Goal: Transaction & Acquisition: Purchase product/service

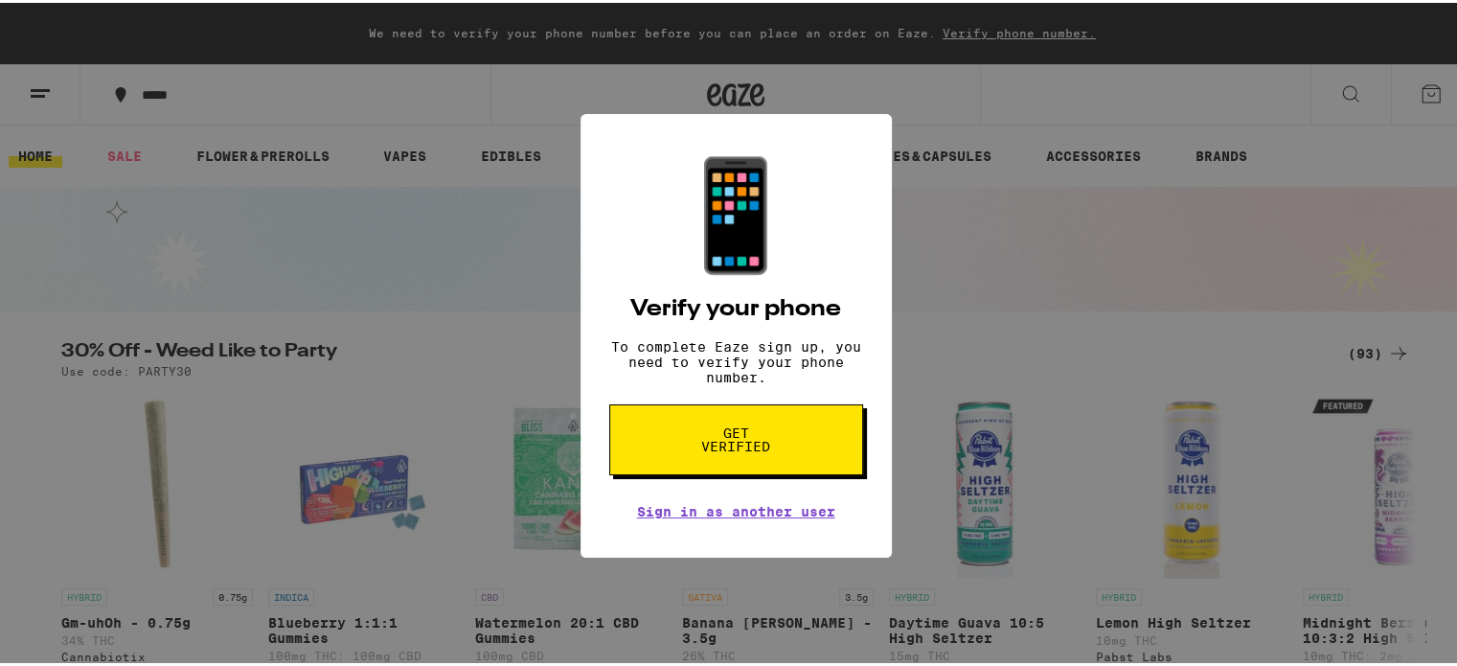
click at [793, 437] on button "Get verified" at bounding box center [736, 436] width 254 height 71
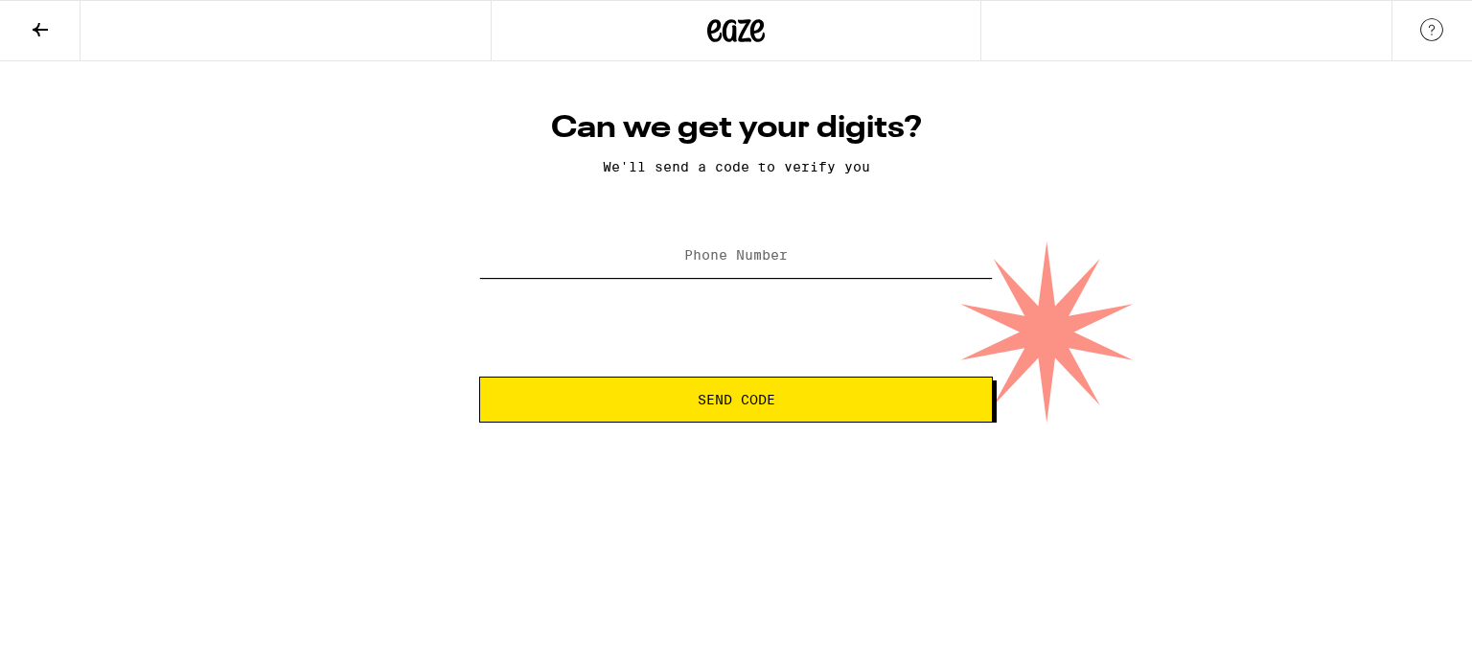
click at [606, 245] on input "Phone Number" at bounding box center [736, 256] width 514 height 43
type input "[PHONE_NUMBER]"
click at [664, 396] on span "Send Code" at bounding box center [735, 399] width 481 height 13
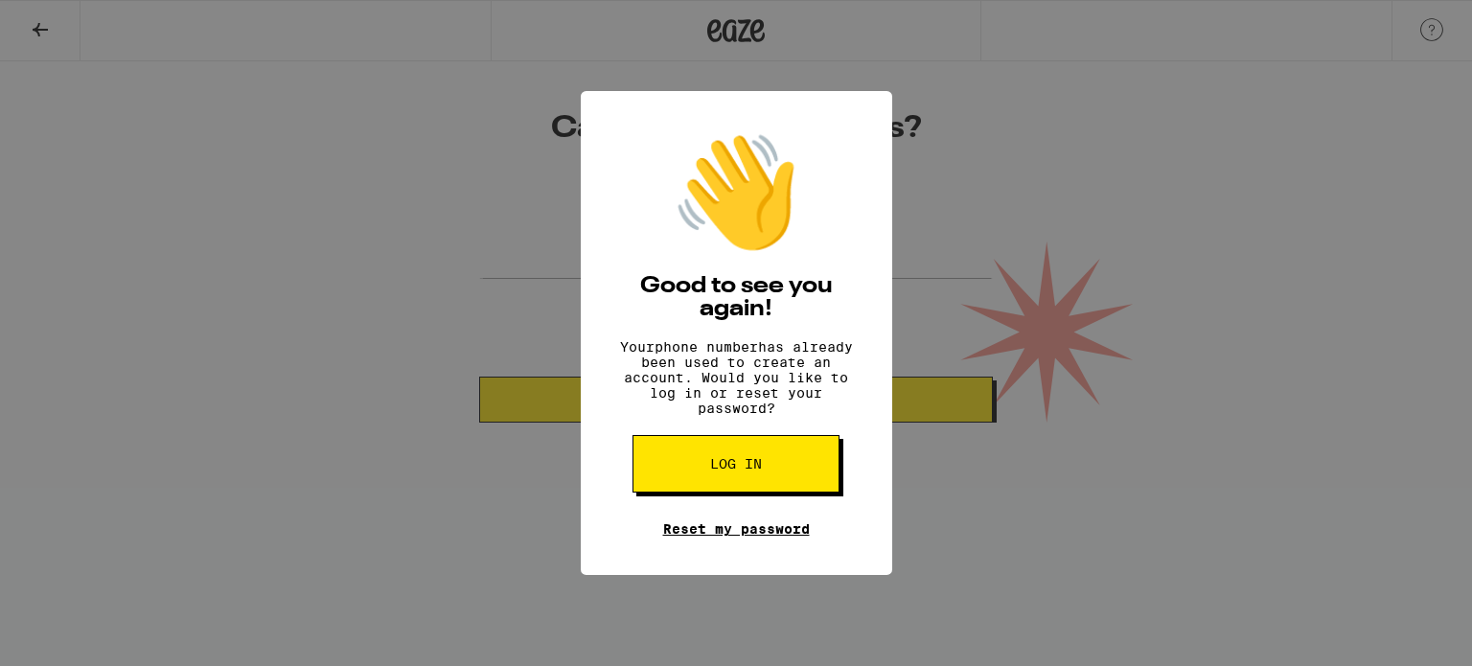
click at [720, 537] on link "Reset my password" at bounding box center [736, 528] width 147 height 15
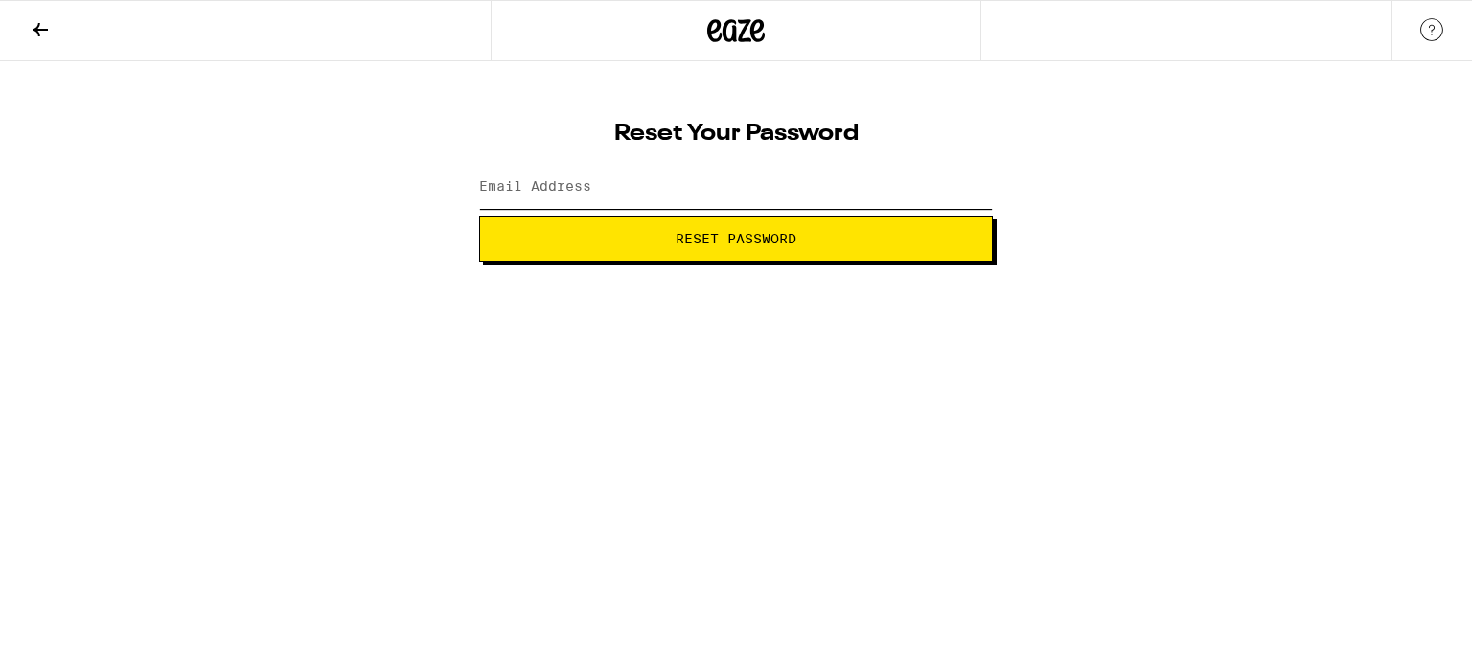
click at [608, 179] on input "Email Address" at bounding box center [736, 187] width 514 height 43
type input "[EMAIL_ADDRESS][DOMAIN_NAME]"
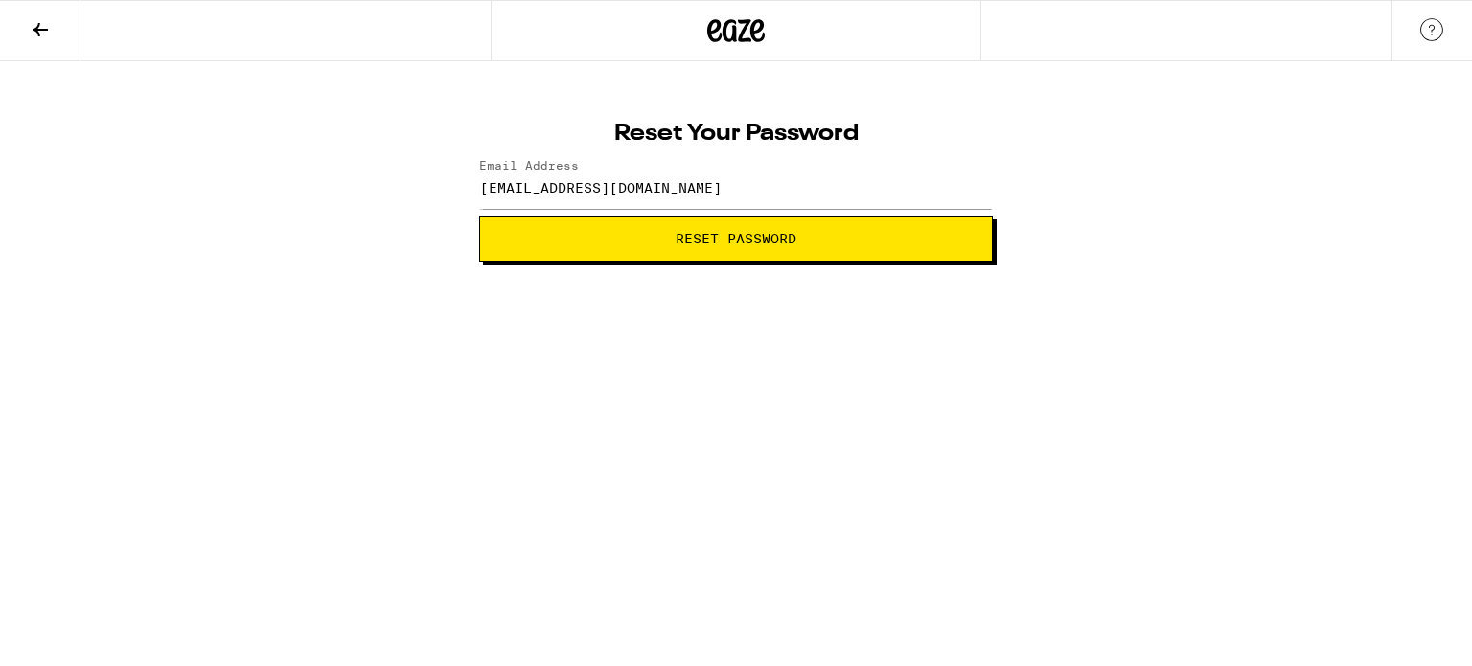
click at [615, 239] on span "Reset Password" at bounding box center [735, 238] width 481 height 13
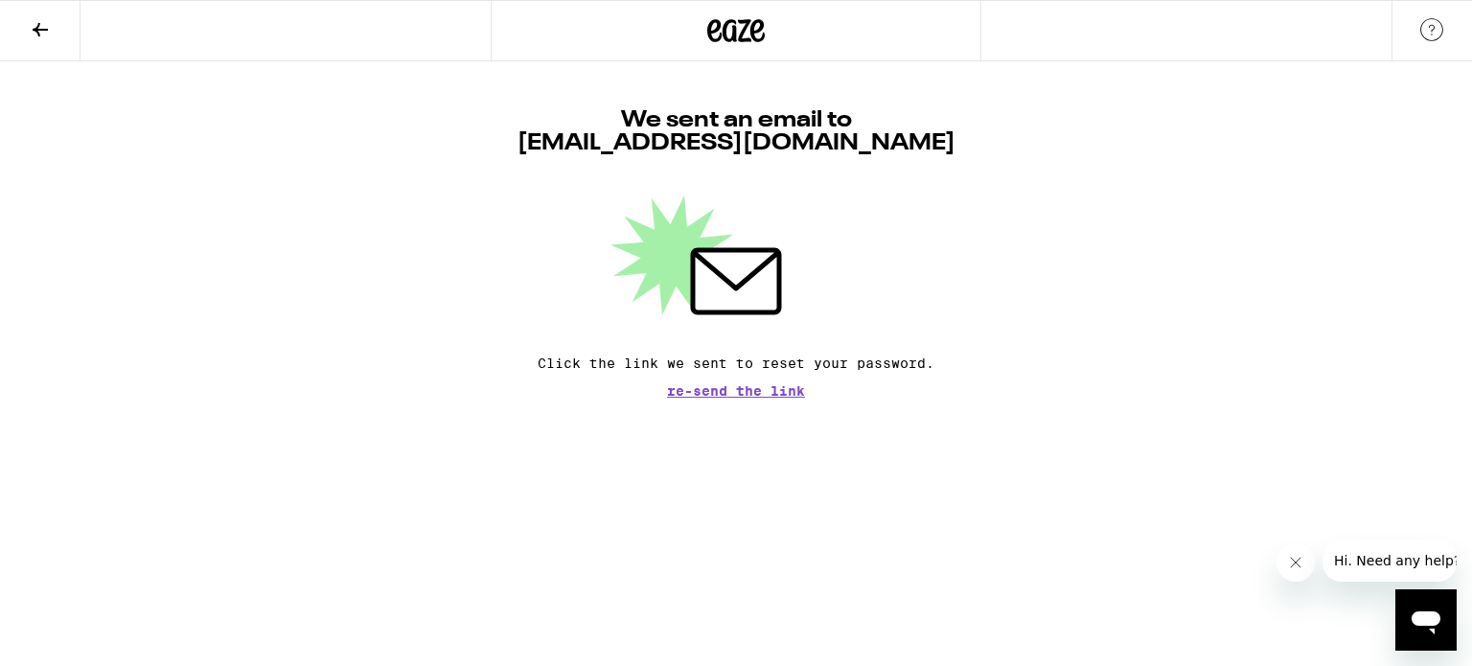
click at [42, 6] on button at bounding box center [40, 31] width 80 height 60
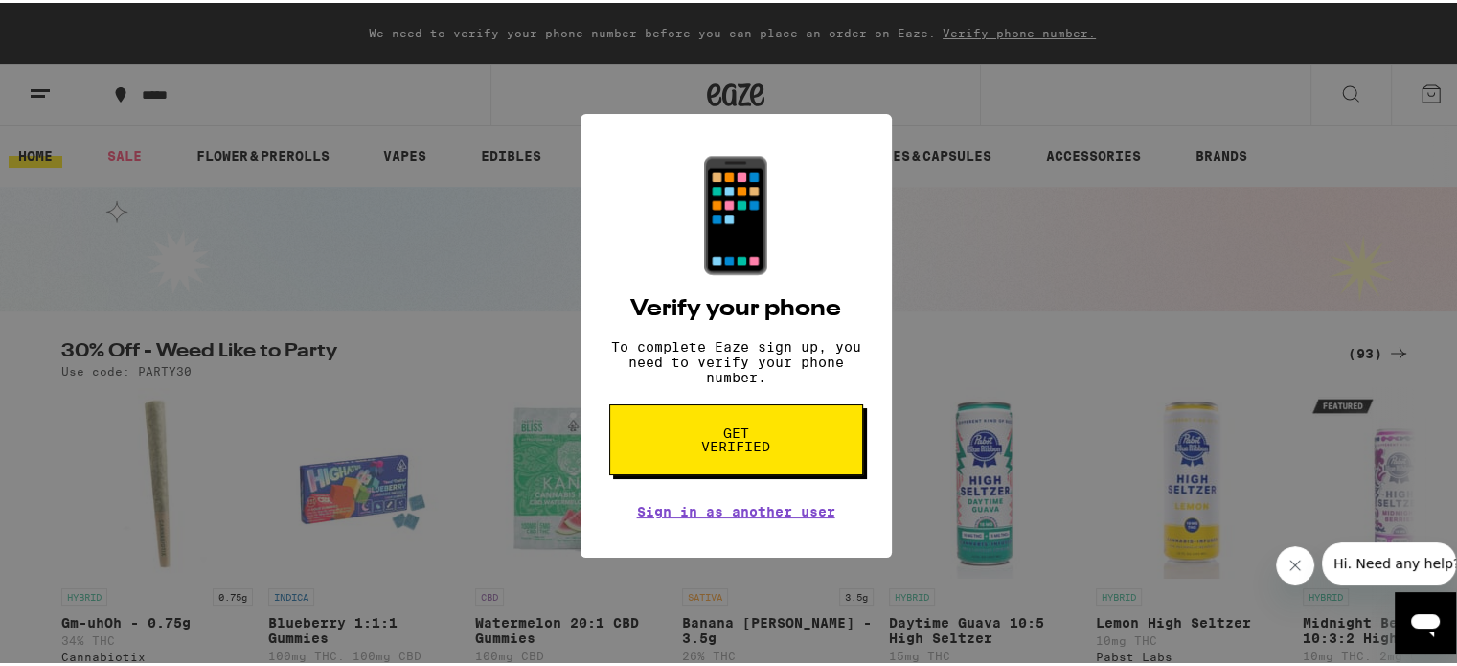
click at [637, 171] on div "📱 Verify your phone To complete Eaze sign up, you need to verify your phone num…" at bounding box center [736, 333] width 311 height 445
click at [436, 205] on div "📱 Verify your phone To complete Eaze sign up, you need to verify your phone num…" at bounding box center [736, 333] width 1472 height 666
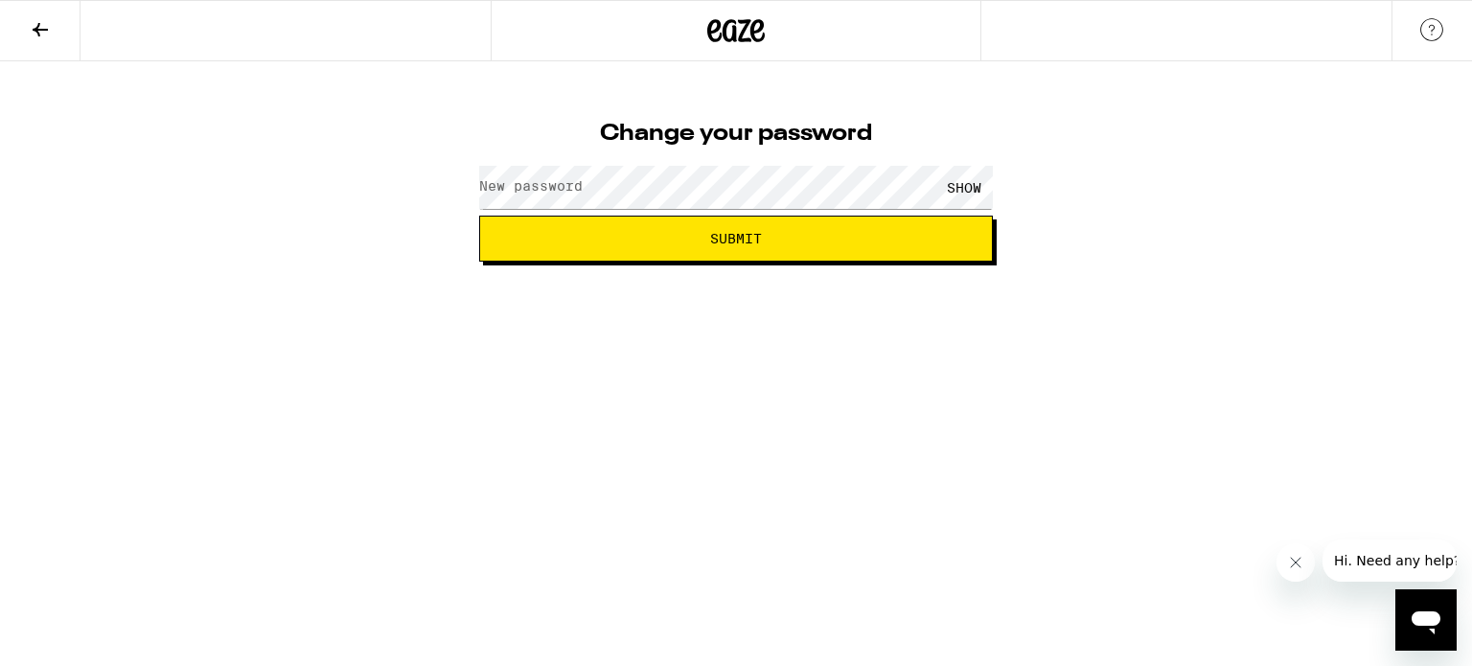
click at [531, 180] on label "New password" at bounding box center [530, 185] width 103 height 15
click at [567, 233] on span "Submit" at bounding box center [735, 238] width 481 height 13
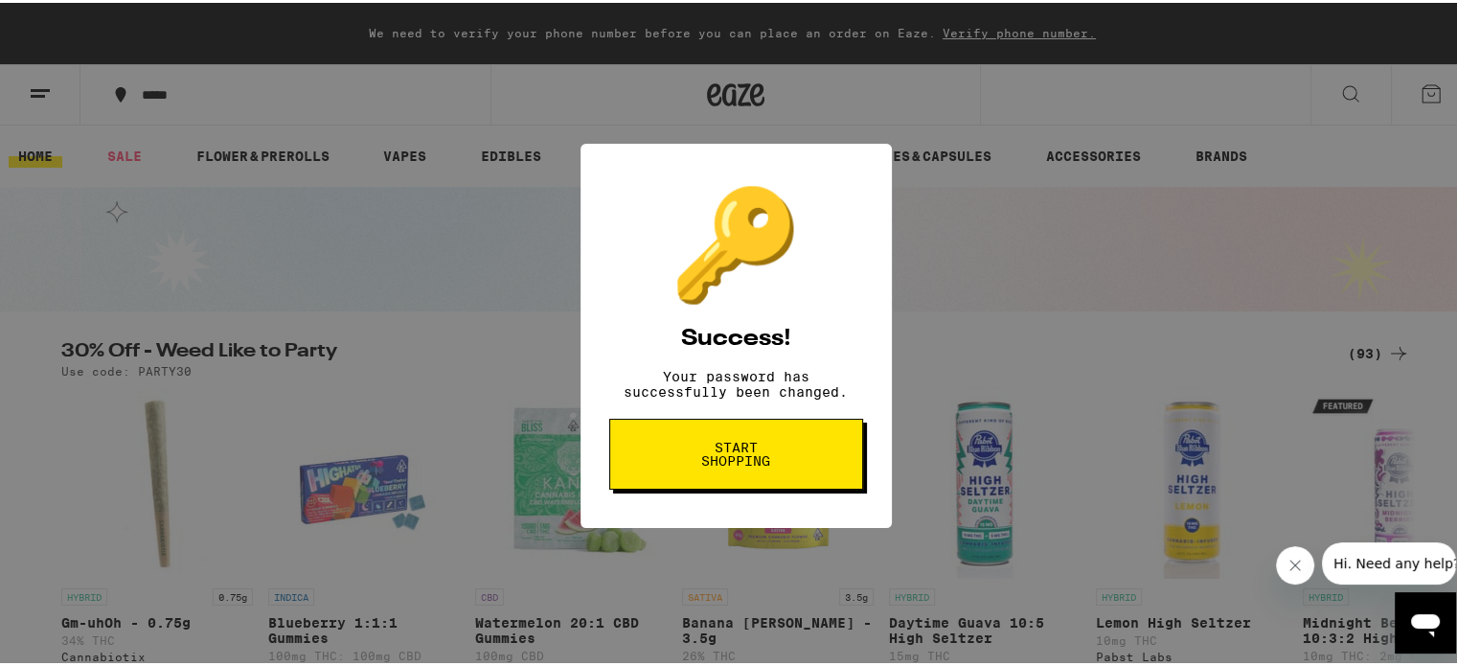
click at [701, 455] on span "Start shopping" at bounding box center [736, 451] width 99 height 27
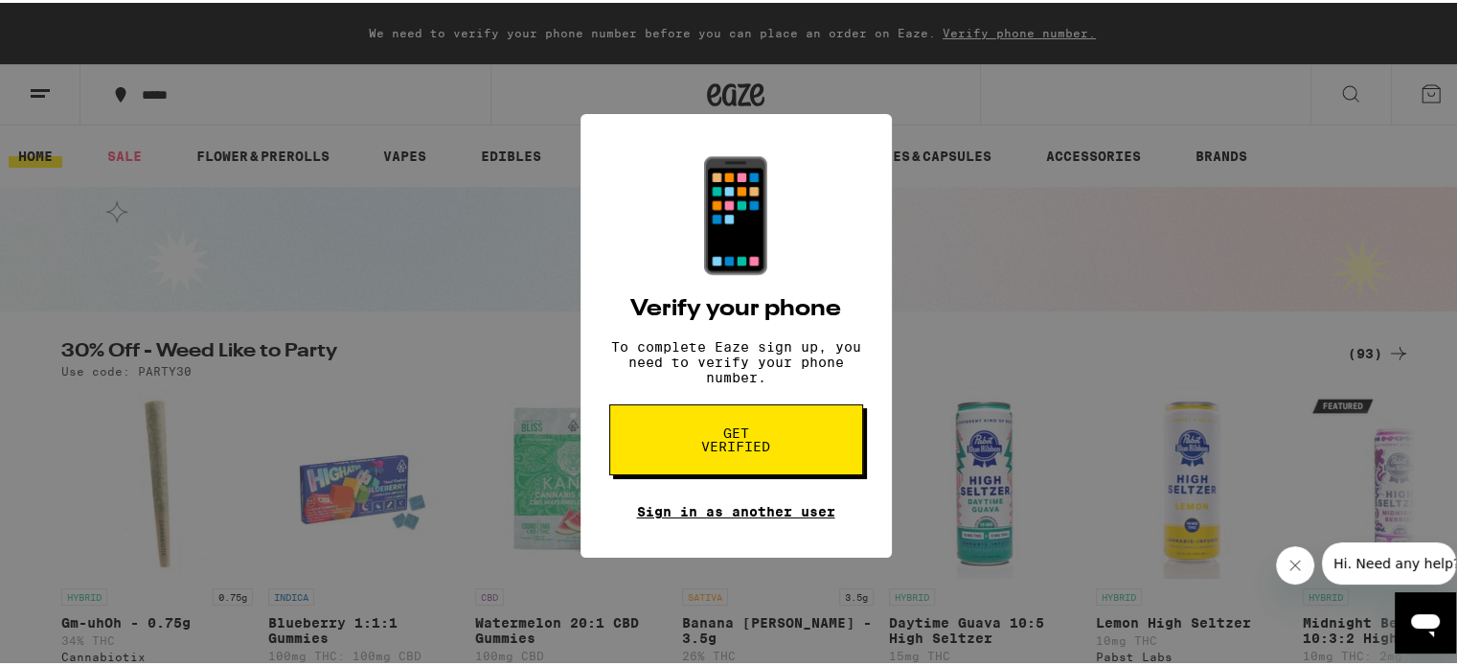
click at [707, 516] on link "Sign in as another user" at bounding box center [736, 508] width 198 height 15
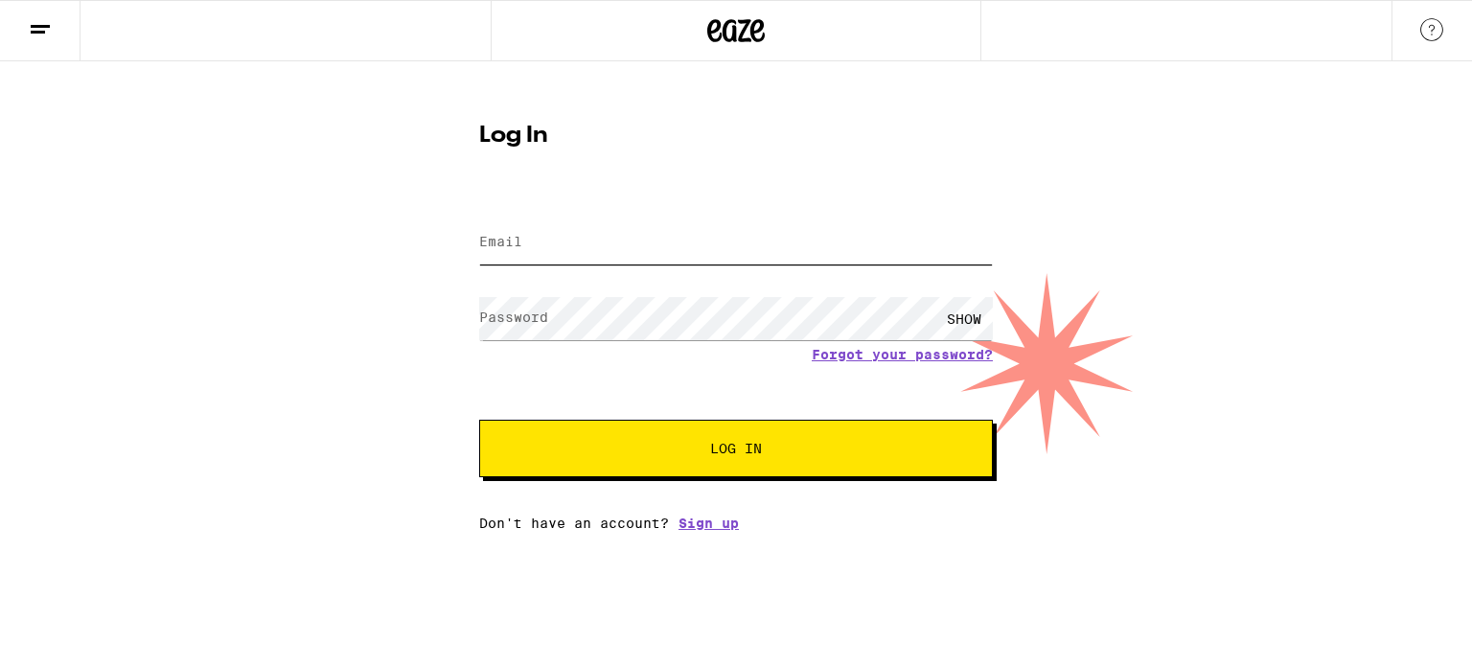
click at [668, 235] on input "Email" at bounding box center [736, 242] width 514 height 43
type input "kerichoate@gmail.com"
click at [656, 440] on button "Log In" at bounding box center [736, 448] width 514 height 57
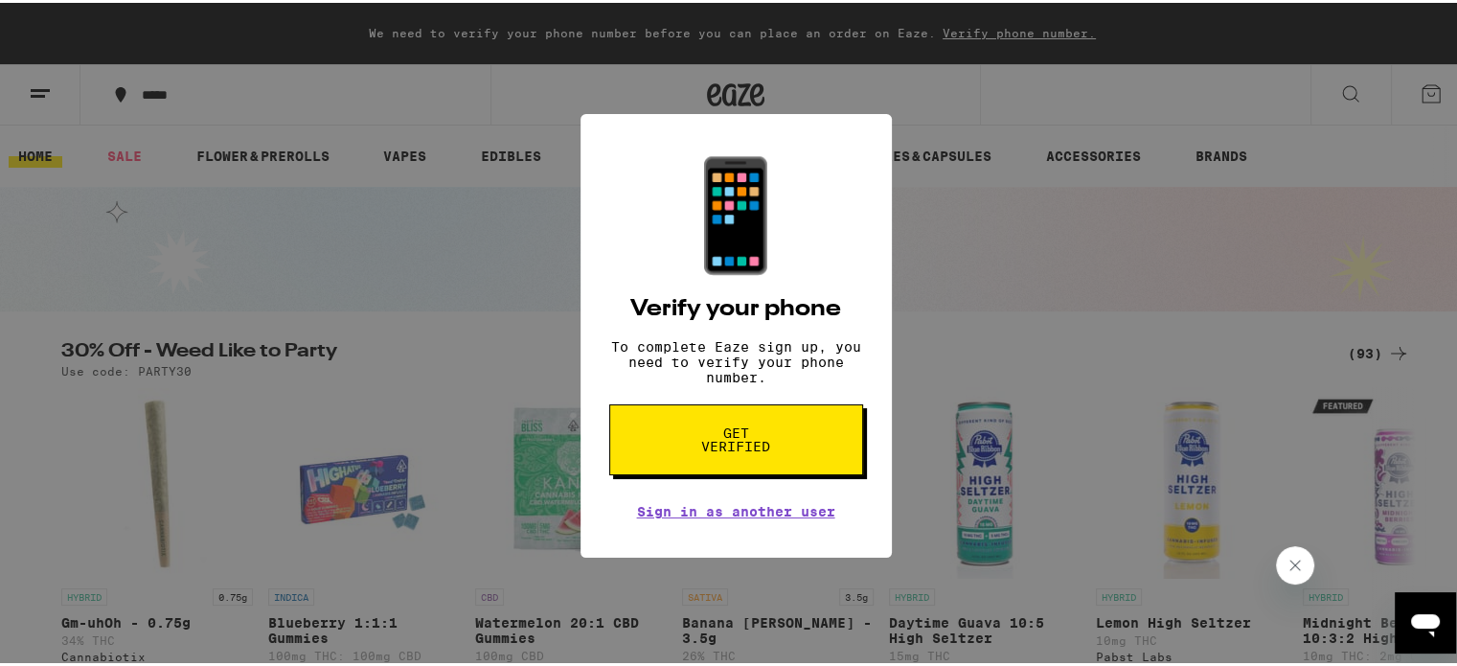
click at [656, 440] on button "Get verified" at bounding box center [736, 436] width 254 height 71
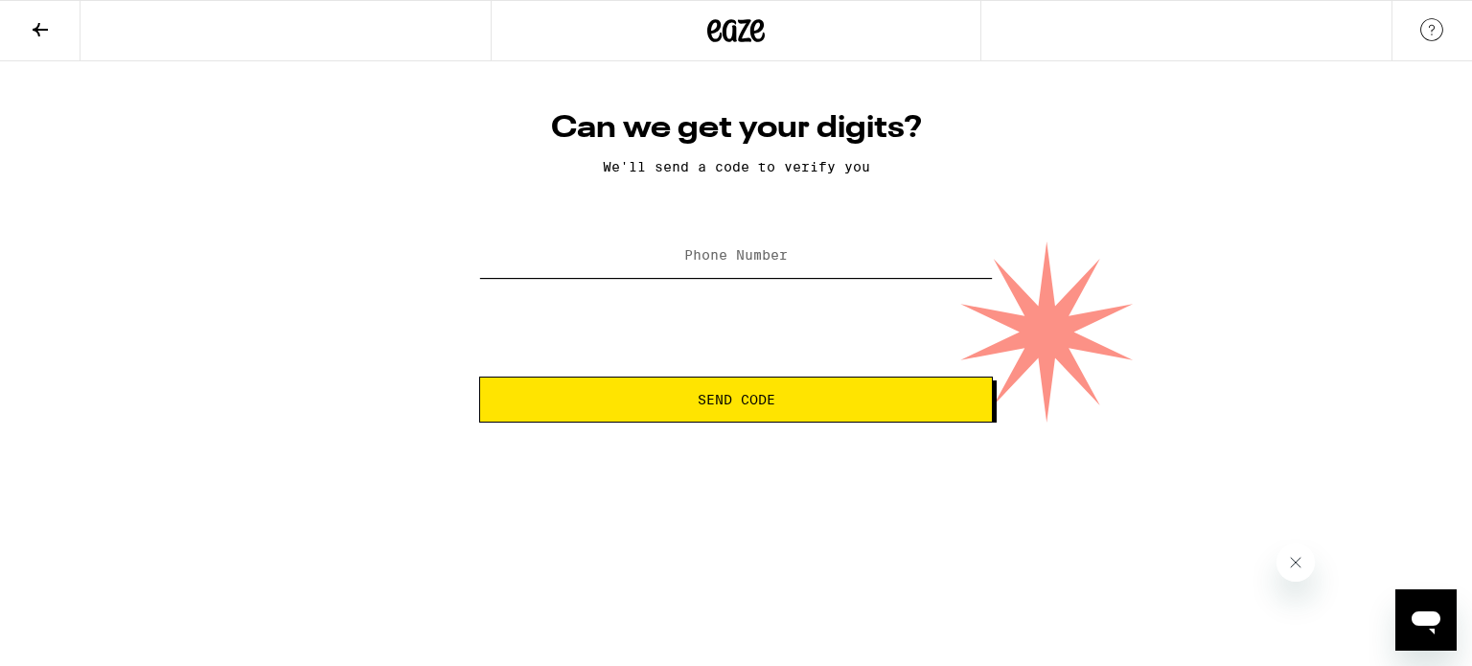
click at [636, 247] on input "Phone Number" at bounding box center [736, 256] width 514 height 43
type input "[PHONE_NUMBER]"
click at [659, 390] on button "Send Code" at bounding box center [736, 400] width 514 height 46
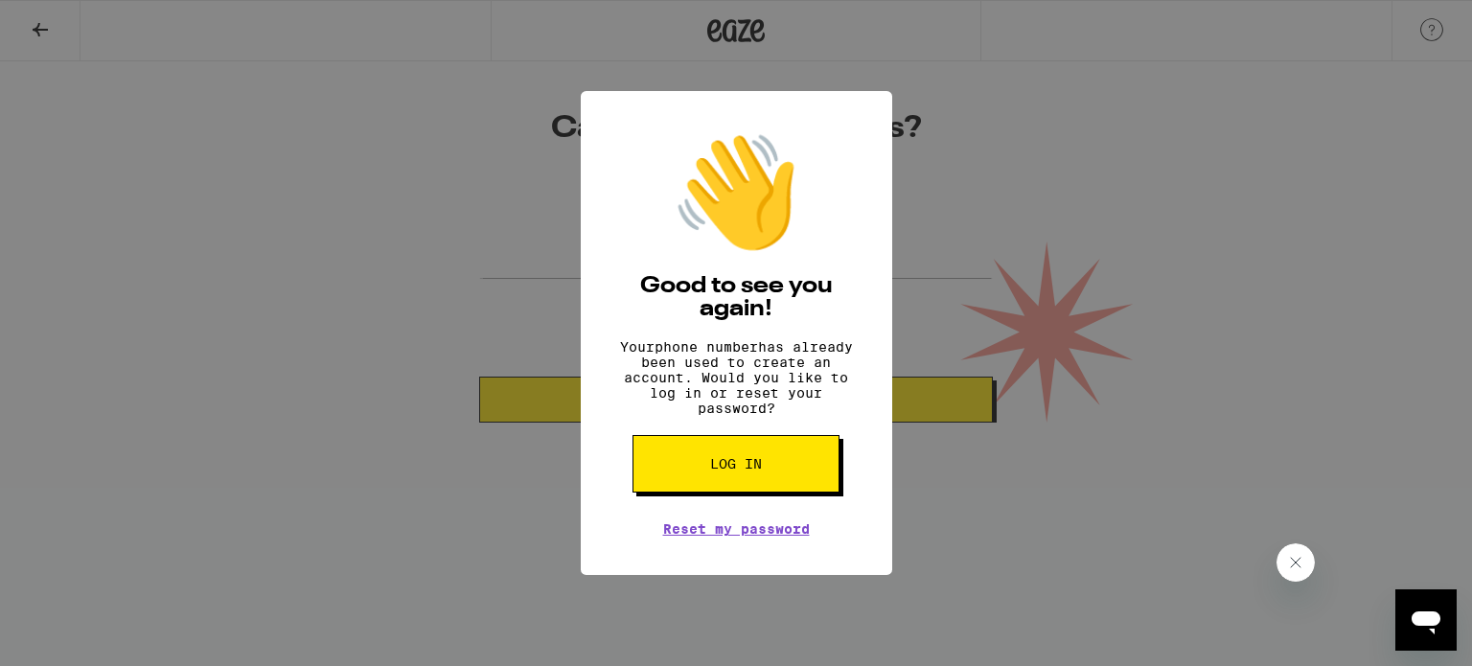
click at [711, 470] on span "Log in" at bounding box center [736, 463] width 52 height 13
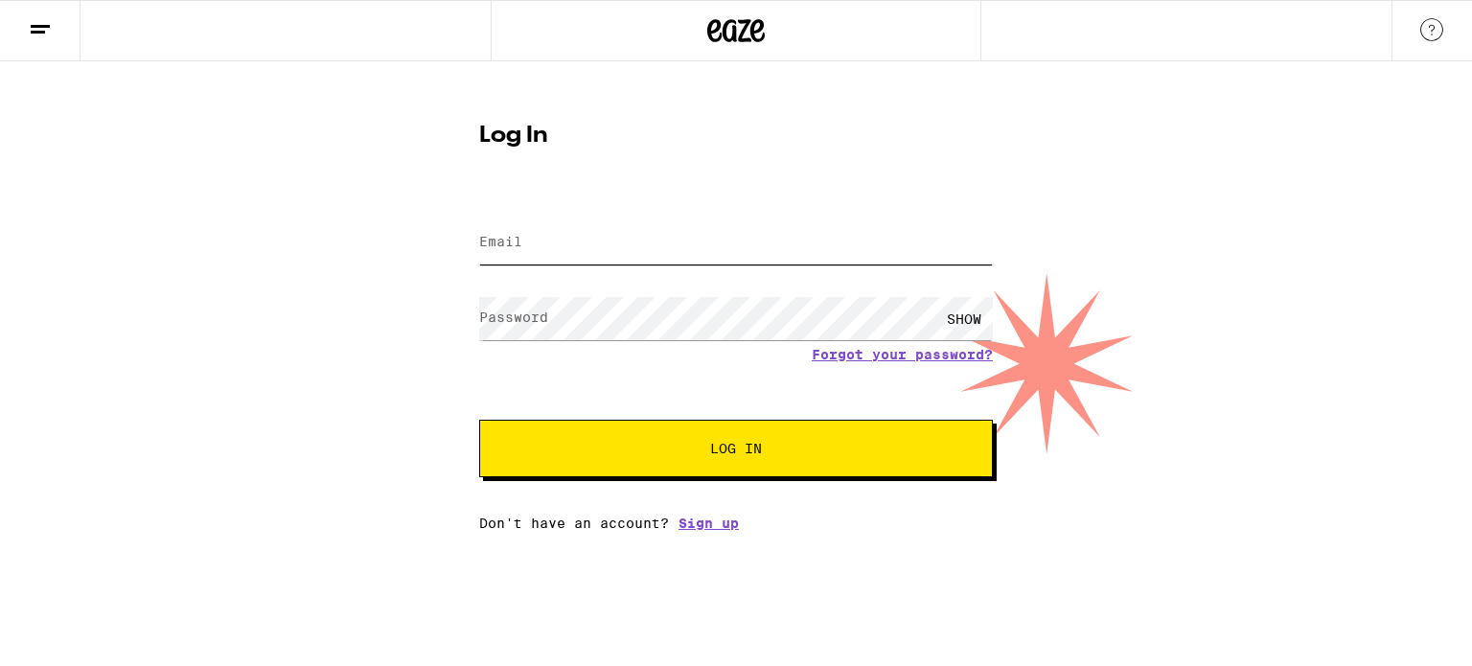
click at [628, 233] on input "Email" at bounding box center [736, 242] width 514 height 43
type input "[EMAIL_ADDRESS][DOMAIN_NAME]"
click at [628, 448] on span "Log In" at bounding box center [736, 448] width 358 height 13
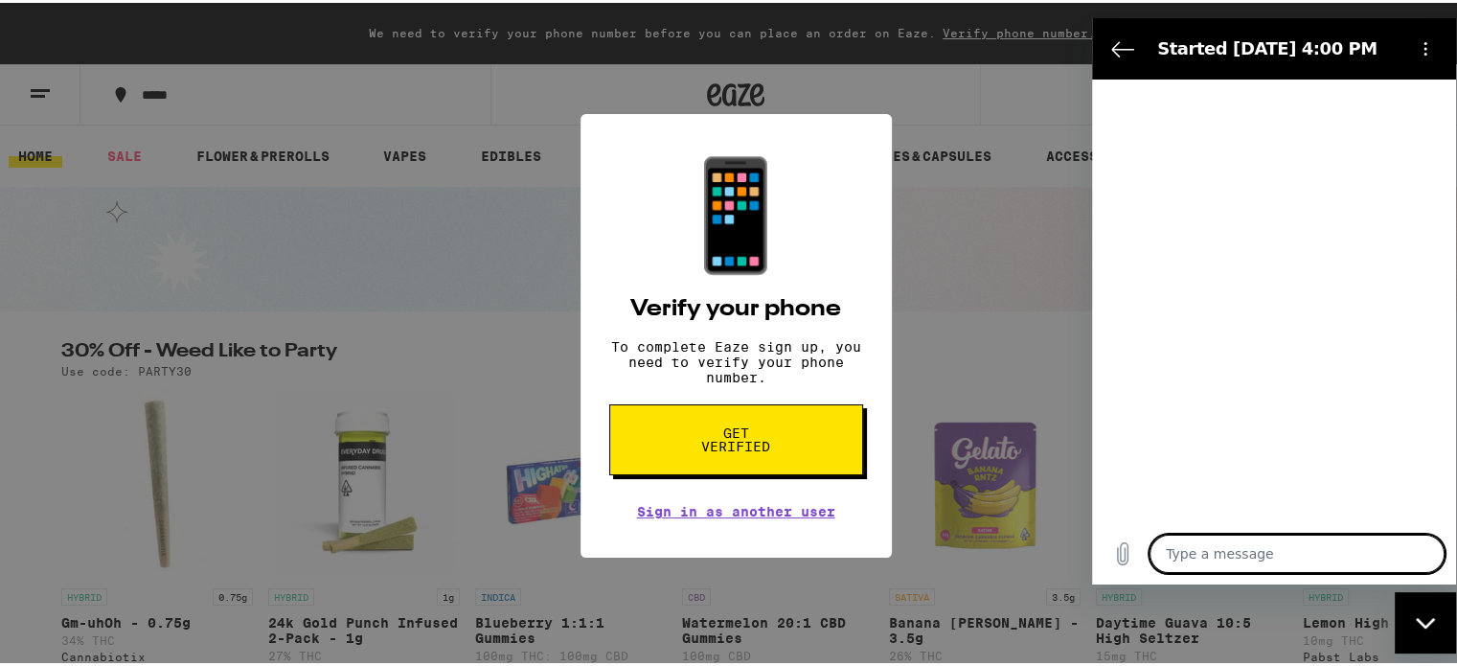
type textarea "x"
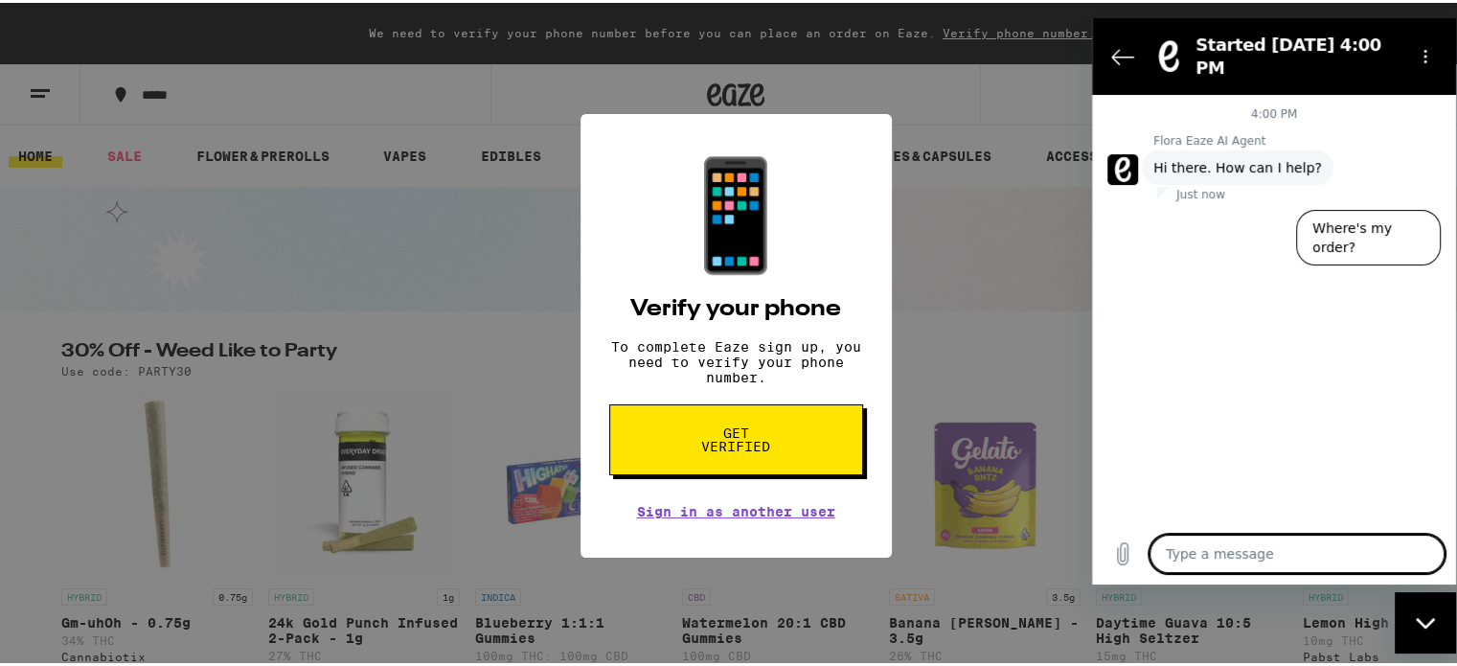
click at [1360, 552] on textarea at bounding box center [1297, 554] width 295 height 38
type textarea "I"
type textarea "x"
type textarea "It"
type textarea "x"
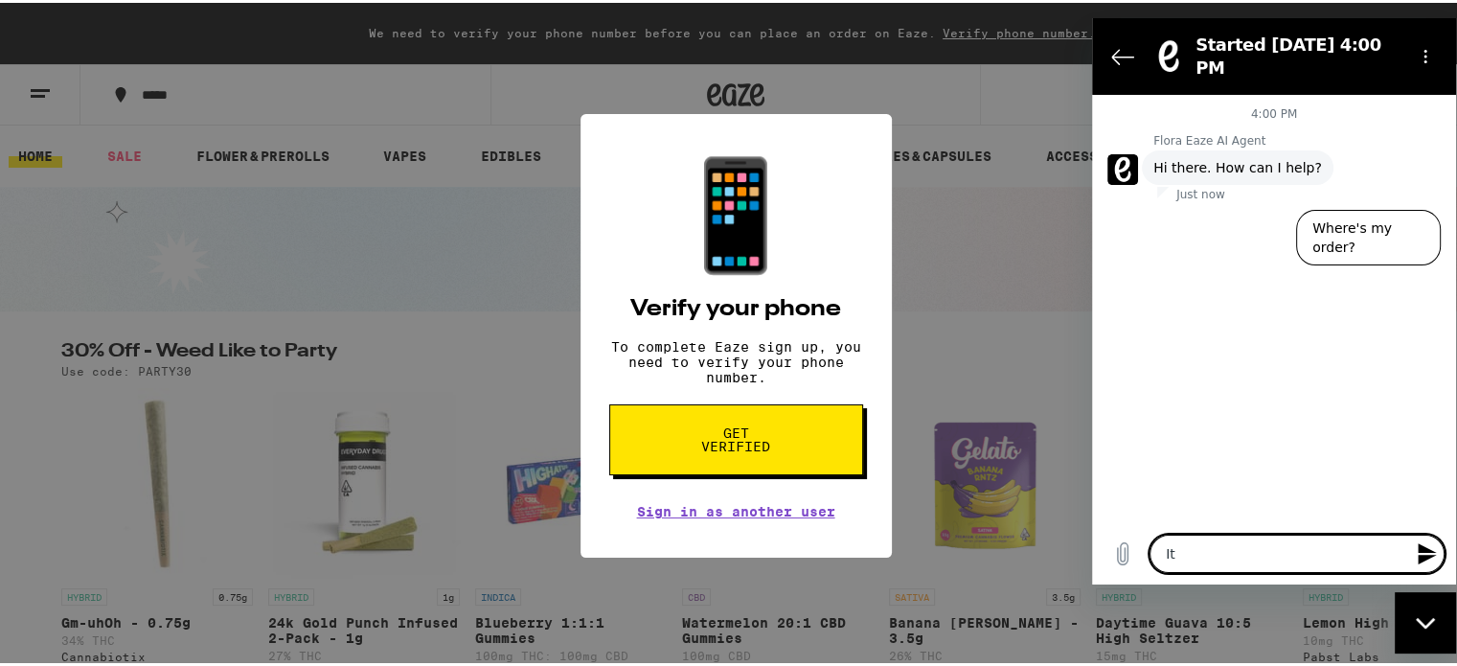
type textarea "It"
type textarea "x"
type textarea "It w"
type textarea "x"
type textarea "It wo"
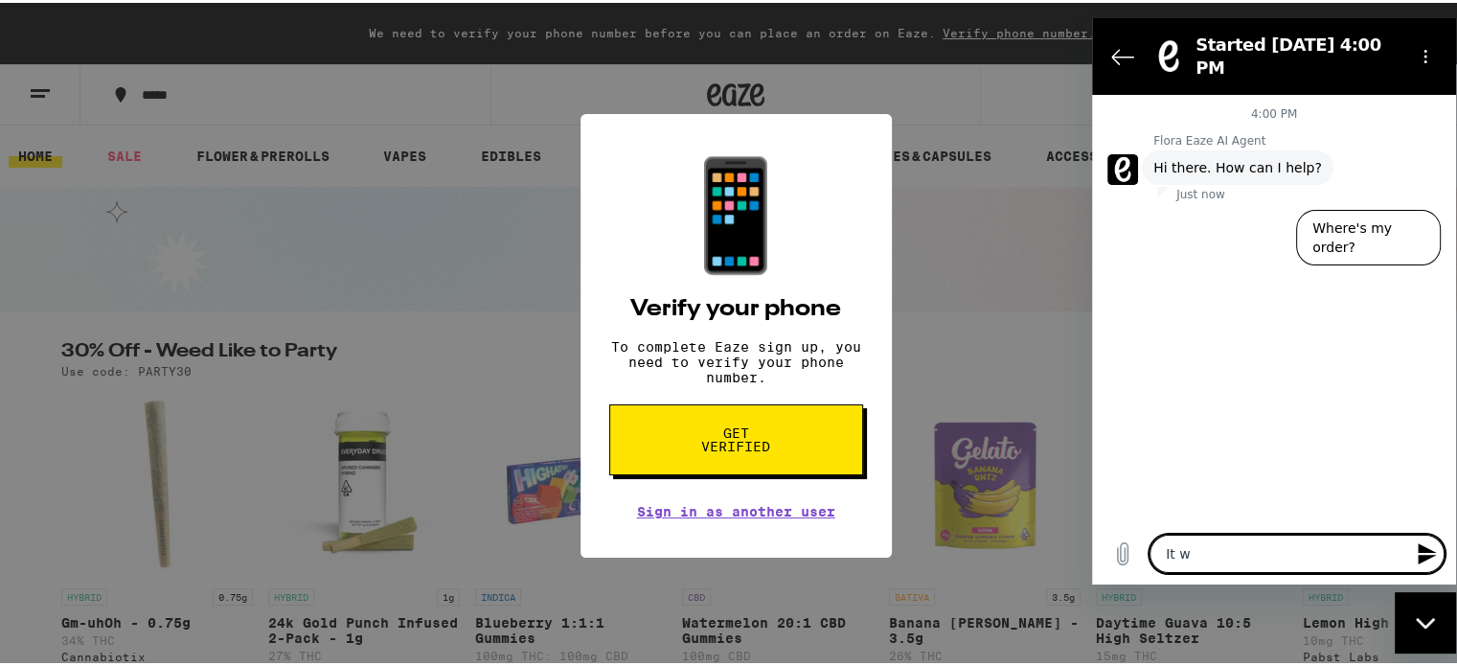
type textarea "x"
type textarea "It won"
type textarea "x"
type textarea "It won'"
type textarea "x"
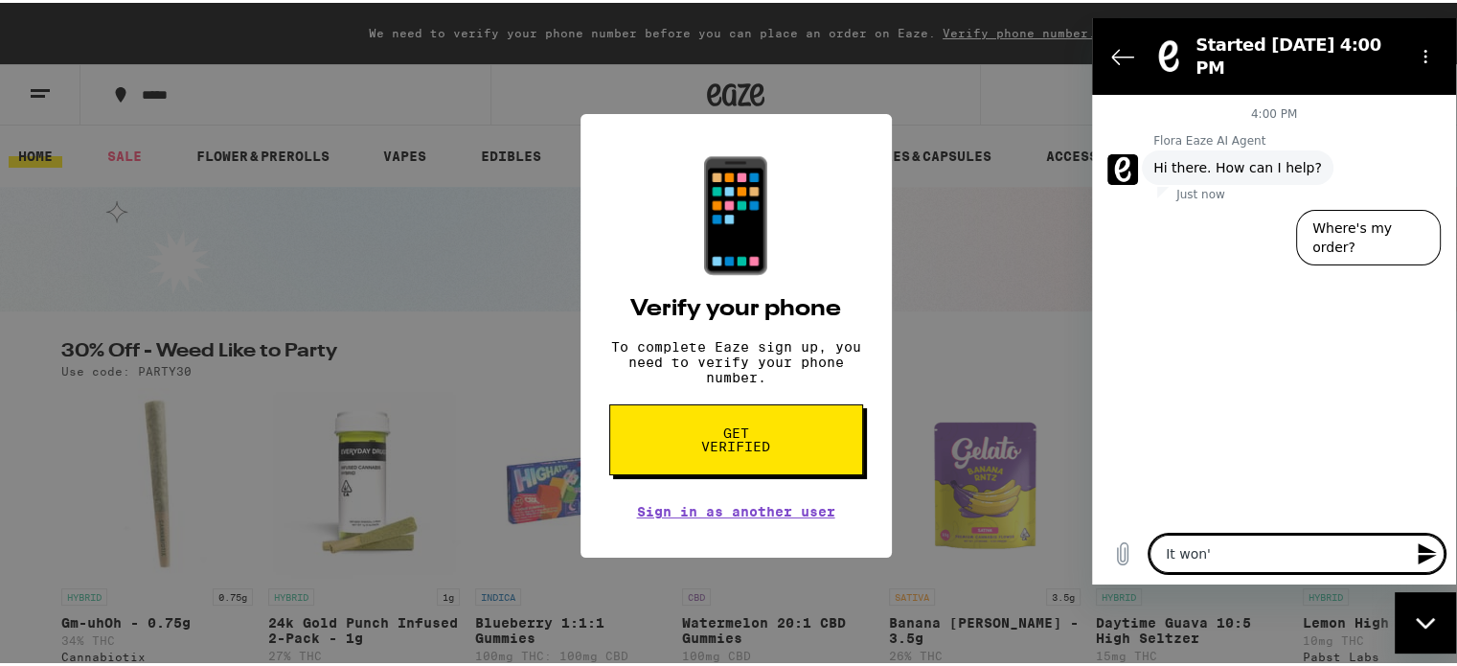
type textarea "It won't"
type textarea "x"
type textarea "It won't"
type textarea "x"
type textarea "It won't a"
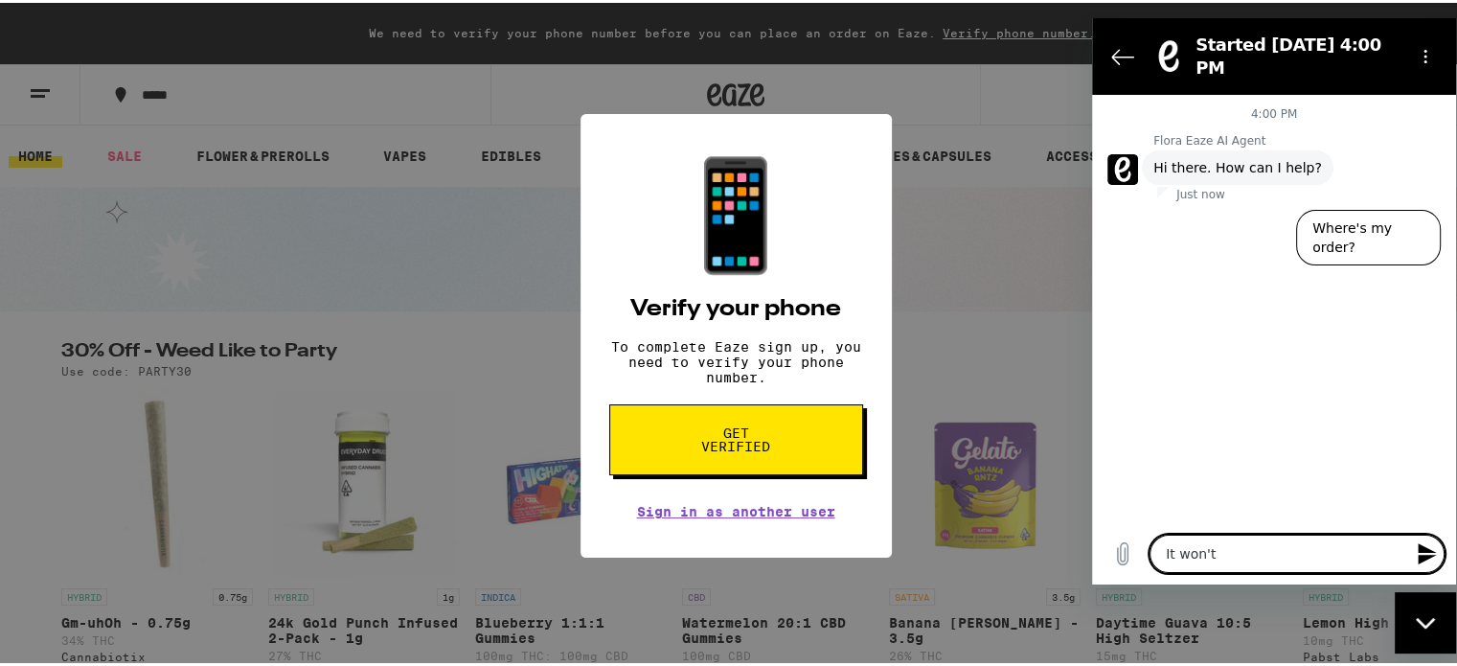
type textarea "x"
type textarea "It won't ac"
type textarea "x"
type textarea "It won't acc"
type textarea "x"
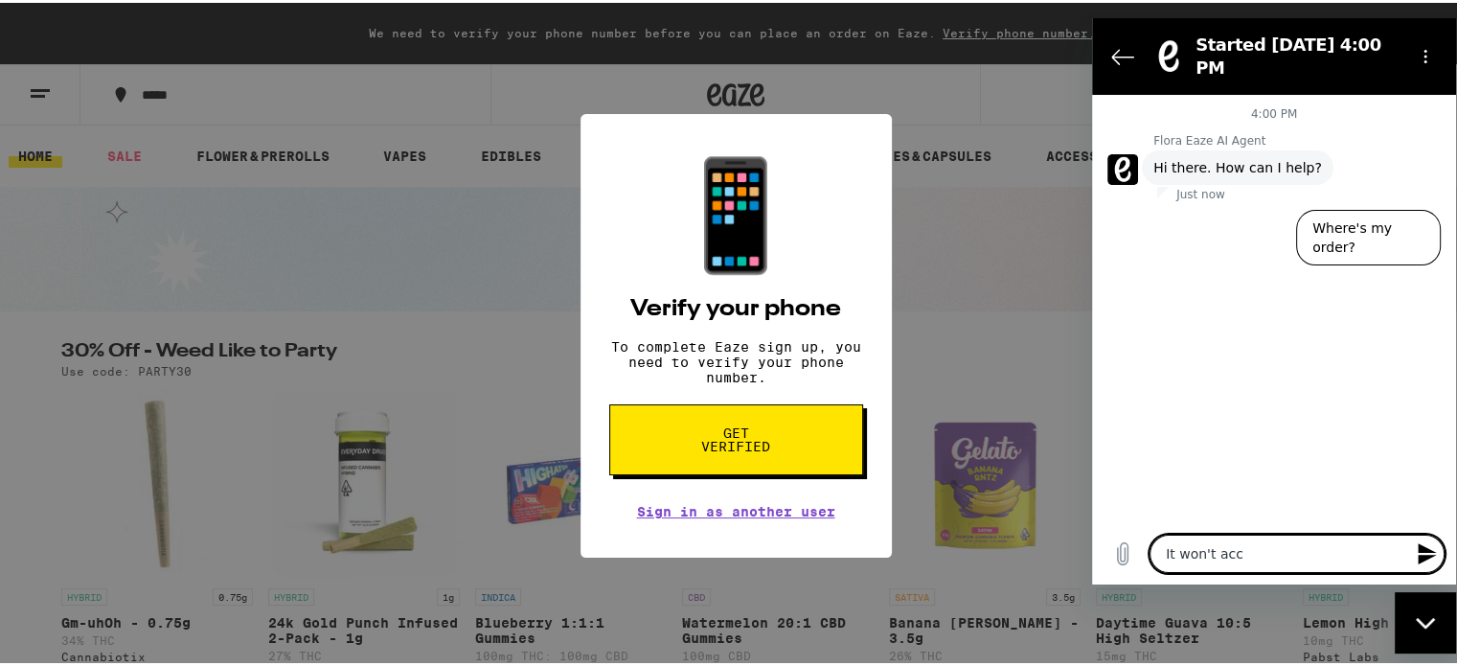
type textarea "It won't acce"
type textarea "x"
type textarea "It won't accep"
type textarea "x"
type textarea "It won't accept"
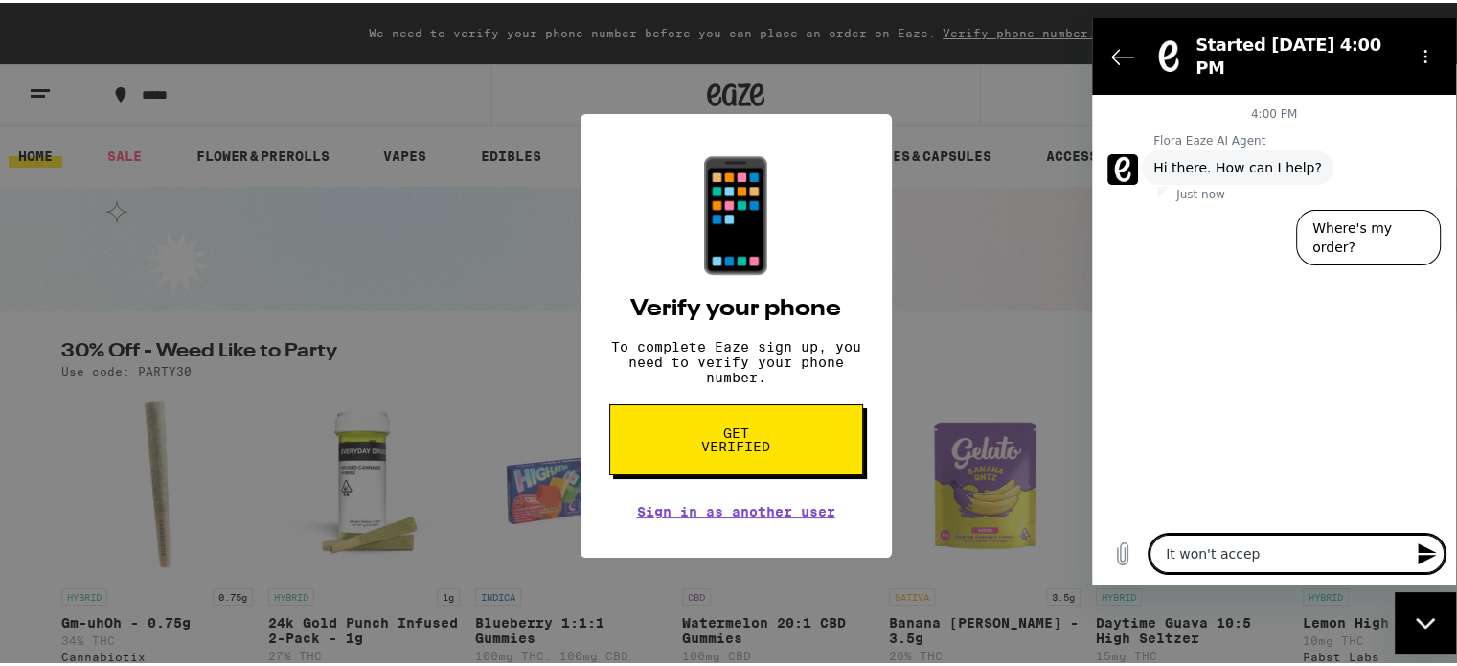
type textarea "x"
type textarea "It won't accept"
type textarea "x"
type textarea "It won't accept m"
type textarea "x"
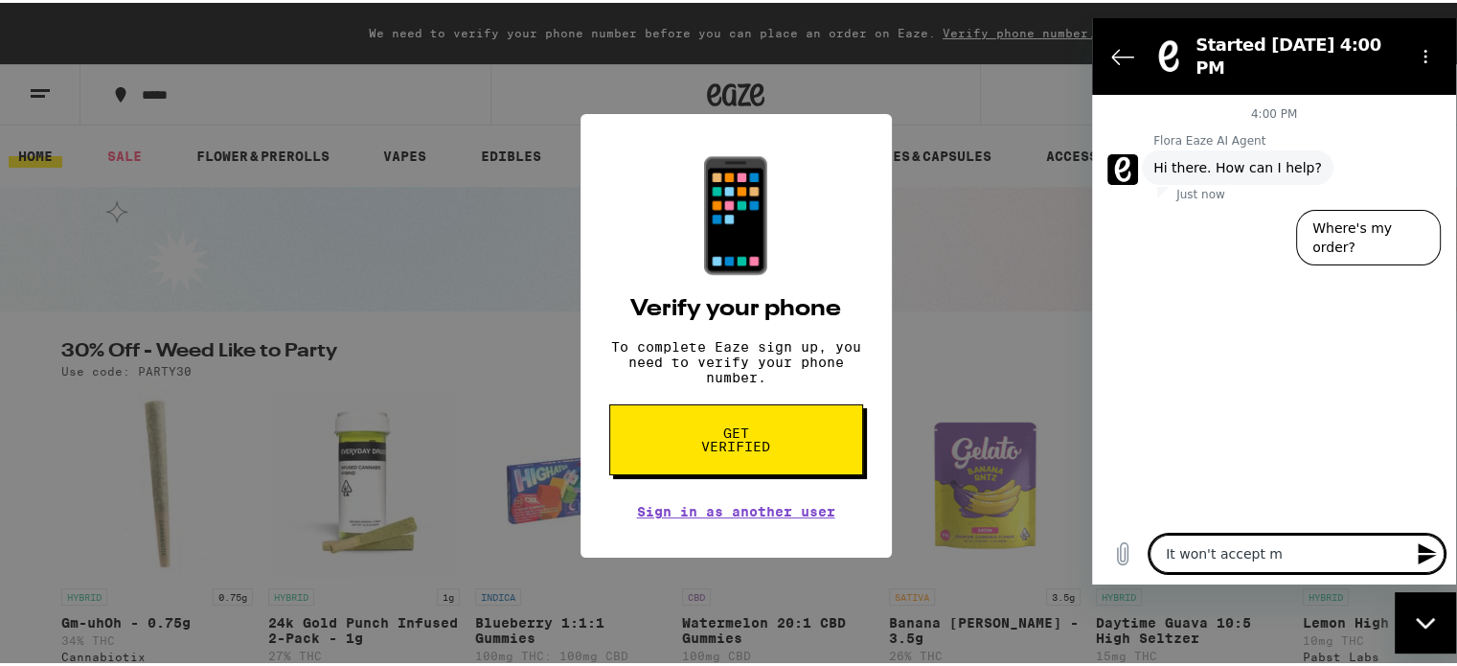
type textarea "It won't accept my"
type textarea "x"
type textarea "It won't accept my"
type textarea "x"
type textarea "It won't accept my i"
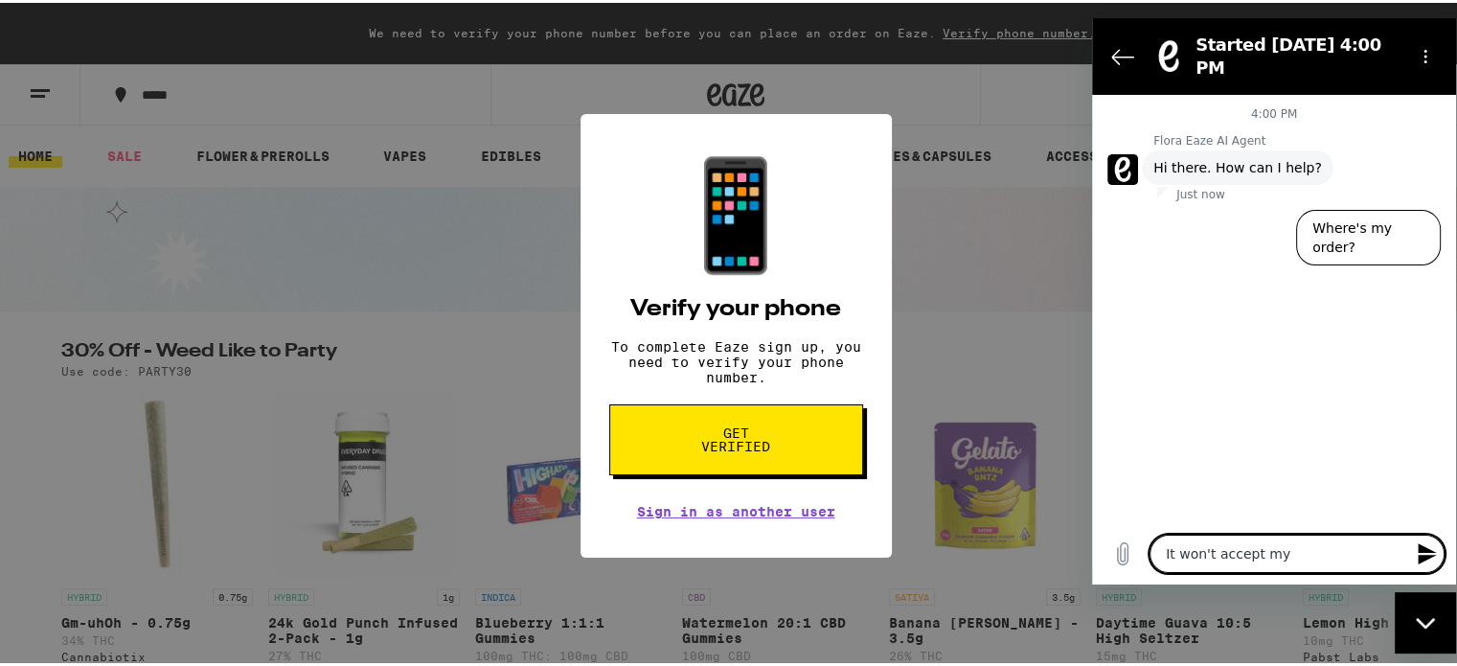
type textarea "x"
type textarea "It won't accept my in"
type textarea "x"
type textarea "It won't accept my inf"
type textarea "x"
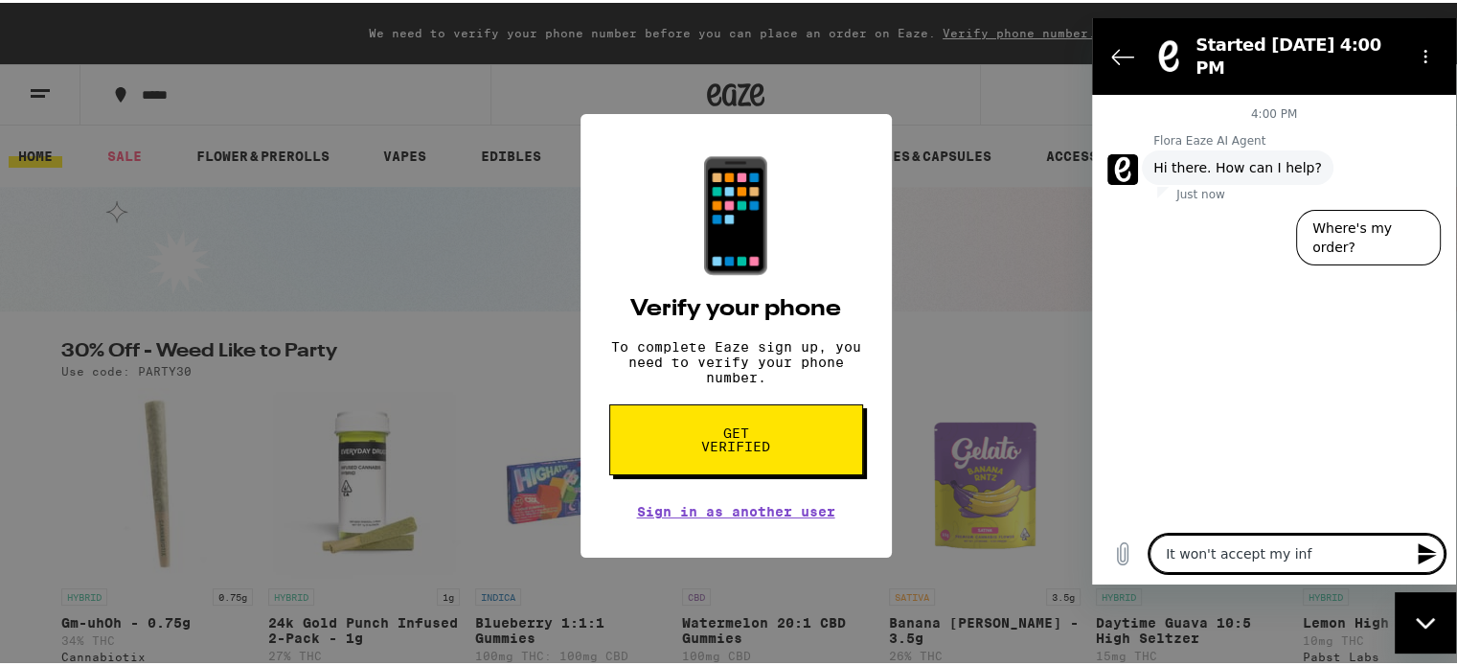
type textarea "It won't accept my info"
type textarea "x"
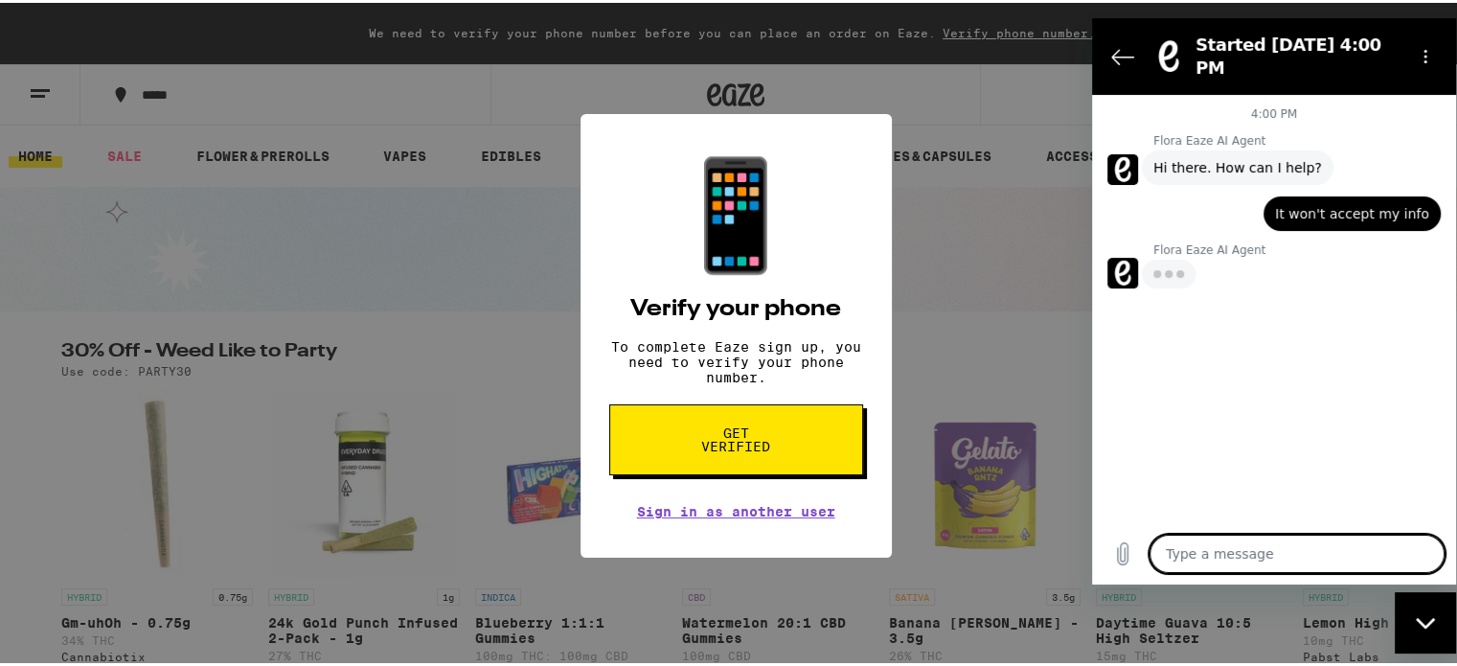
type textarea "x"
type textarea "W"
type textarea "x"
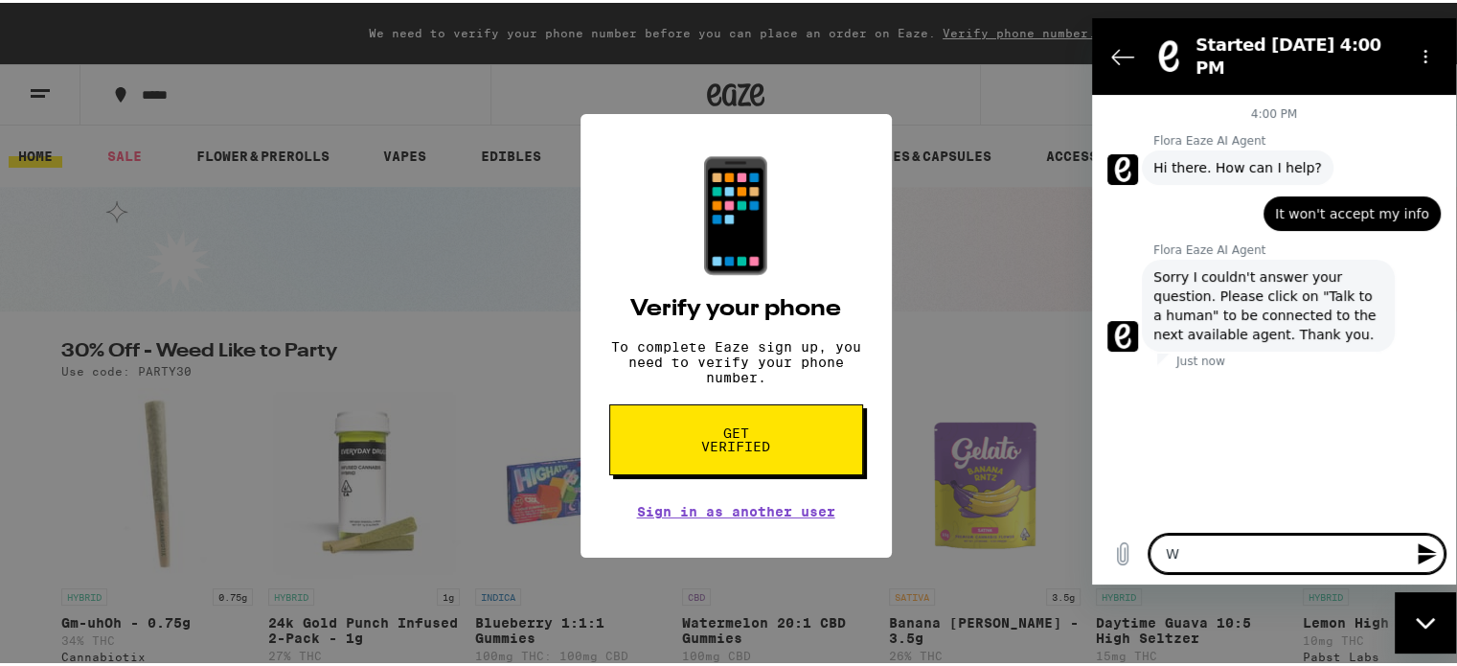
type textarea "Wh"
type textarea "x"
type textarea "Whe"
type textarea "x"
type textarea "Wher"
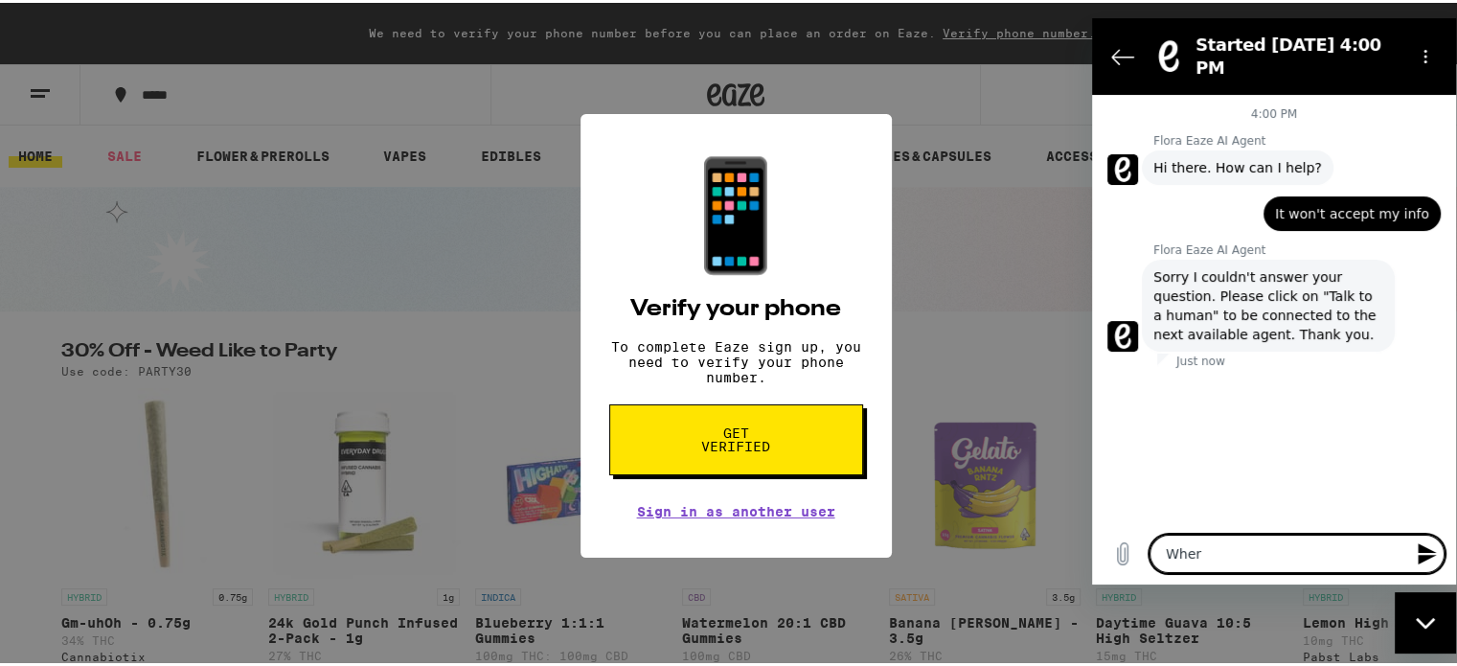
type textarea "x"
type textarea "Where"
type textarea "x"
type textarea "Where"
type textarea "x"
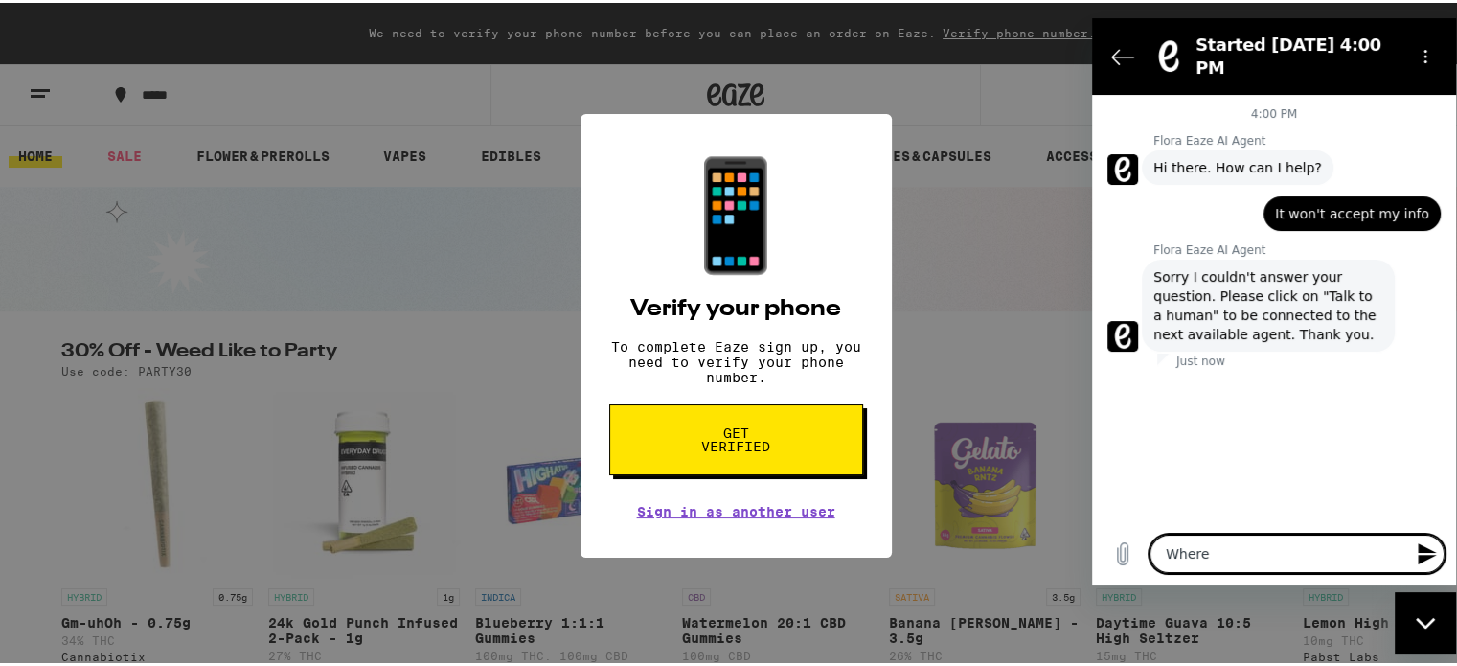
type textarea "Where i"
type textarea "x"
type textarea "Where is"
type textarea "x"
type textarea "Where is"
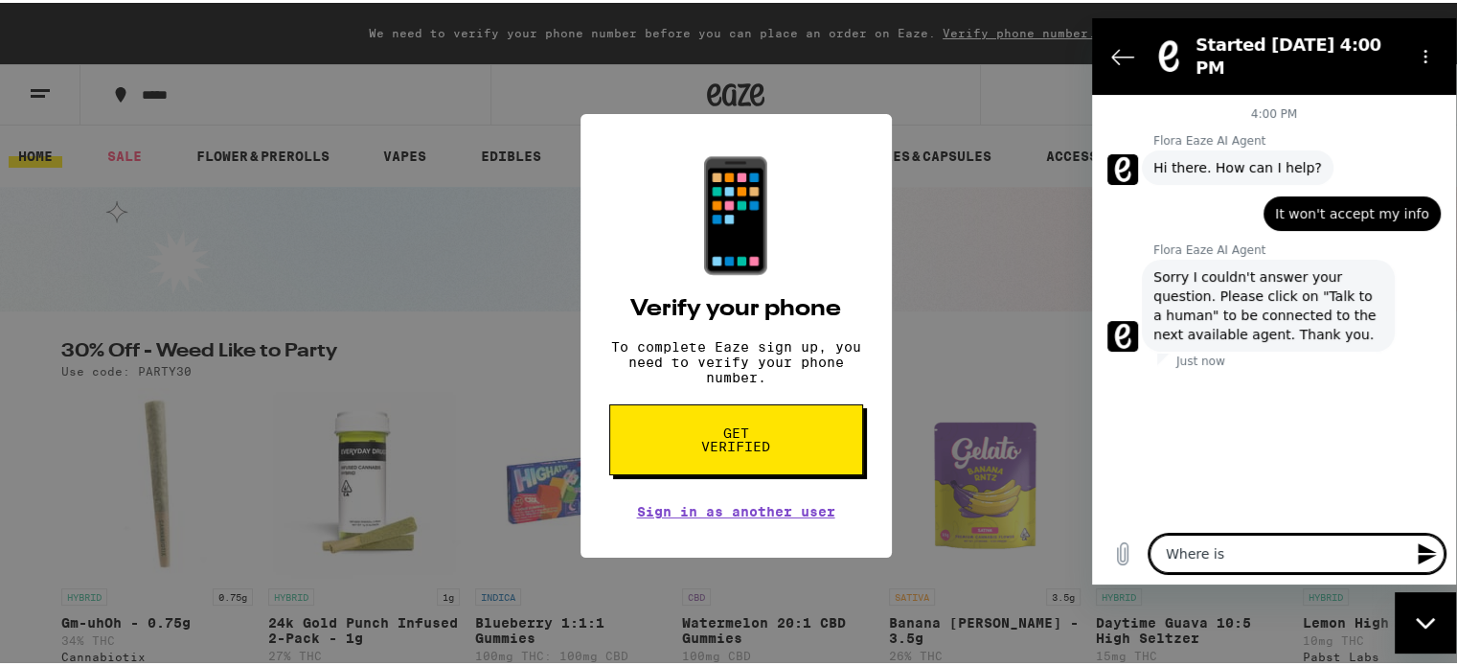
type textarea "x"
type textarea "Where is t"
type textarea "x"
type textarea "Where is th"
type textarea "x"
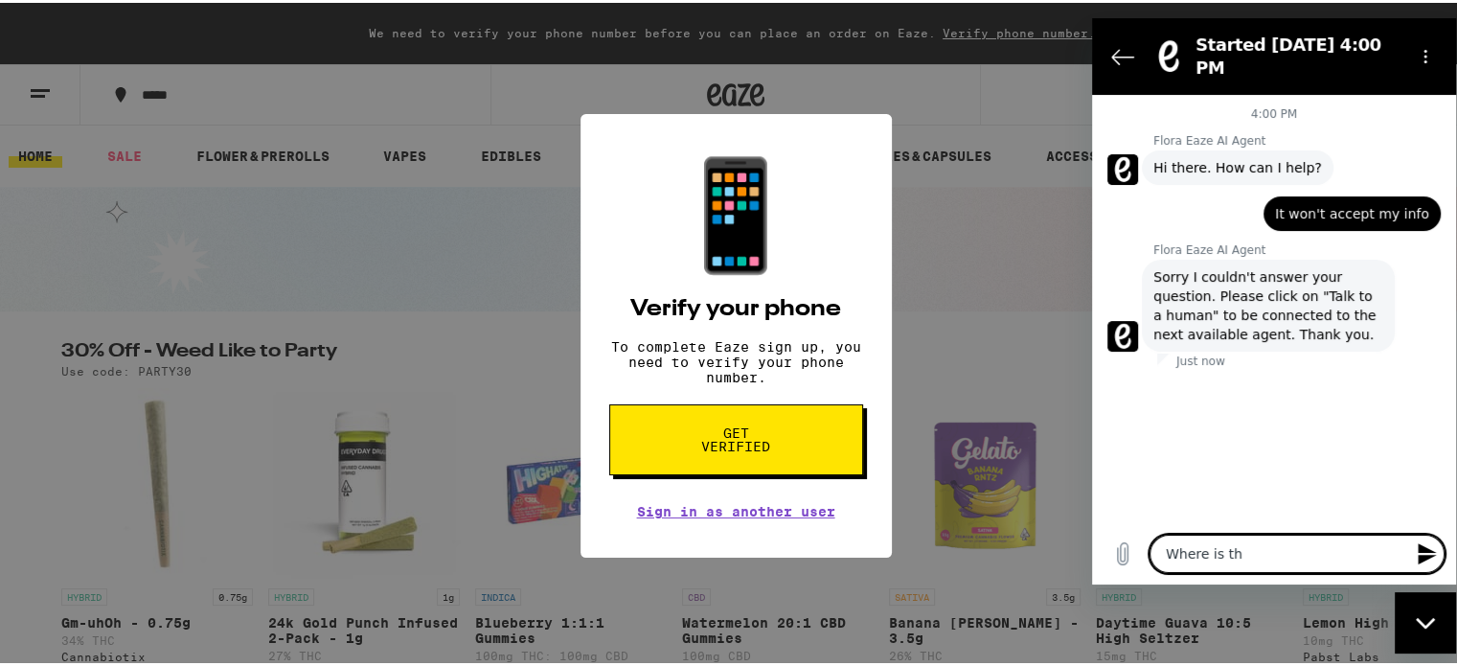
type textarea "Where is tha"
type textarea "x"
type textarea "Where is that"
type textarea "x"
type textarea "Where is that?"
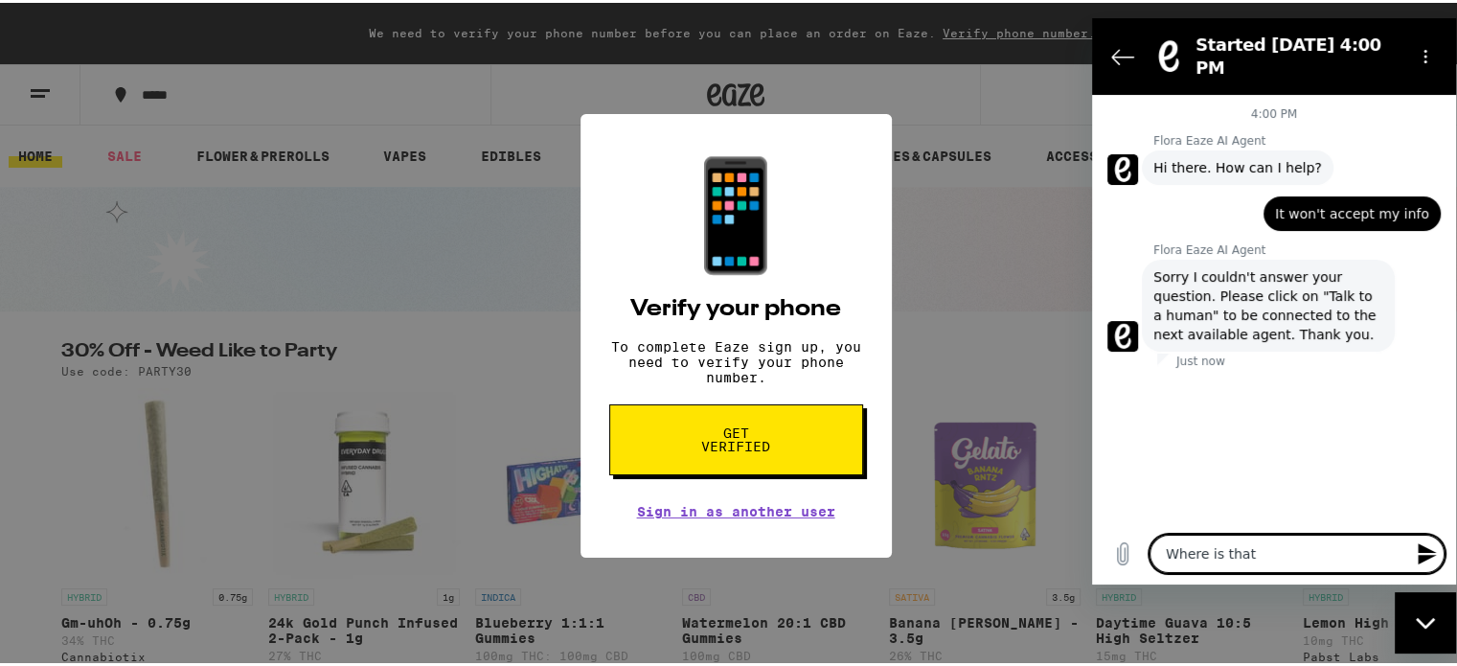
type textarea "x"
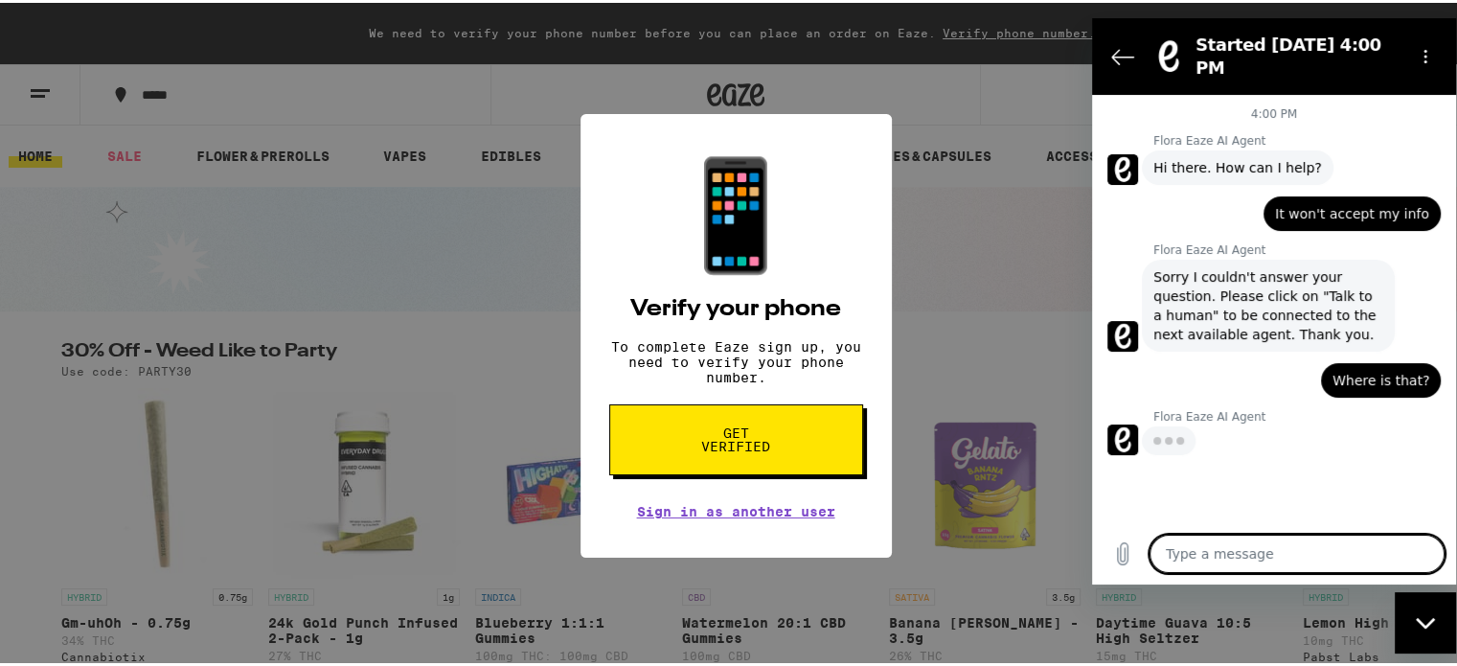
type textarea "x"
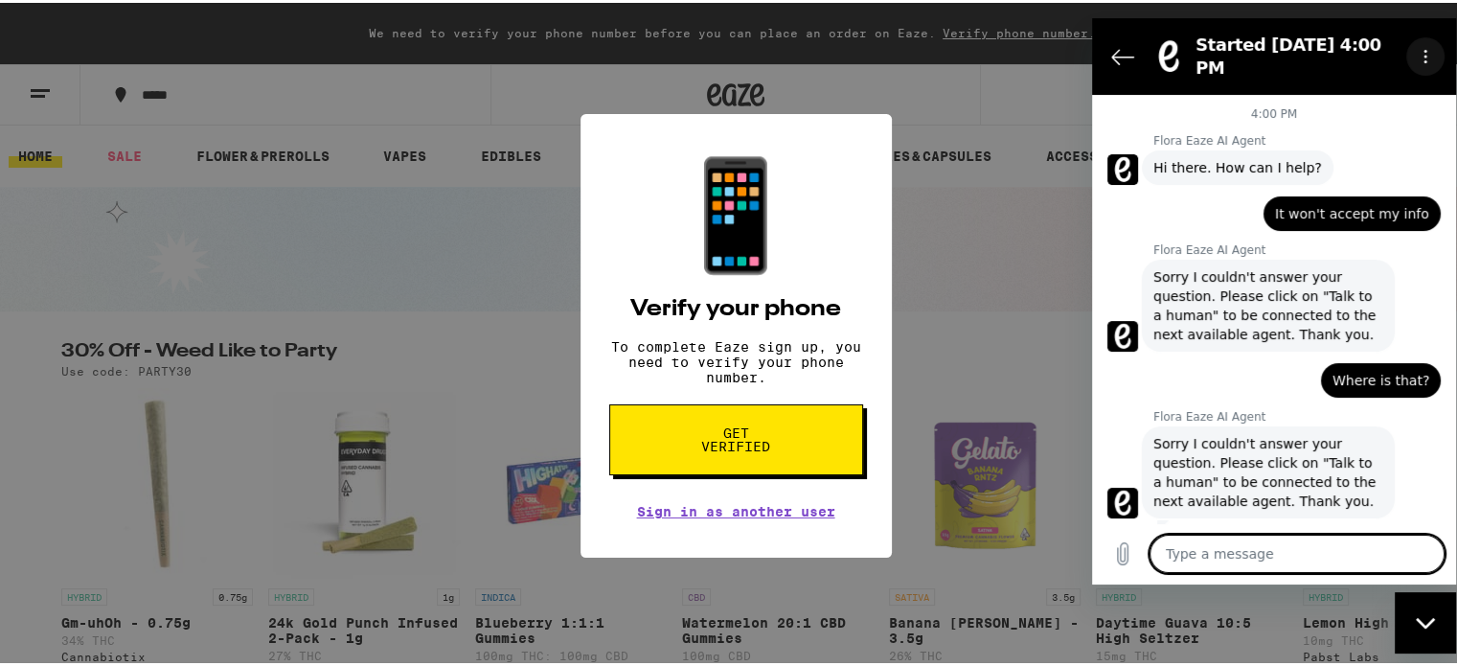
click at [1425, 49] on icon "Options menu" at bounding box center [1425, 56] width 15 height 15
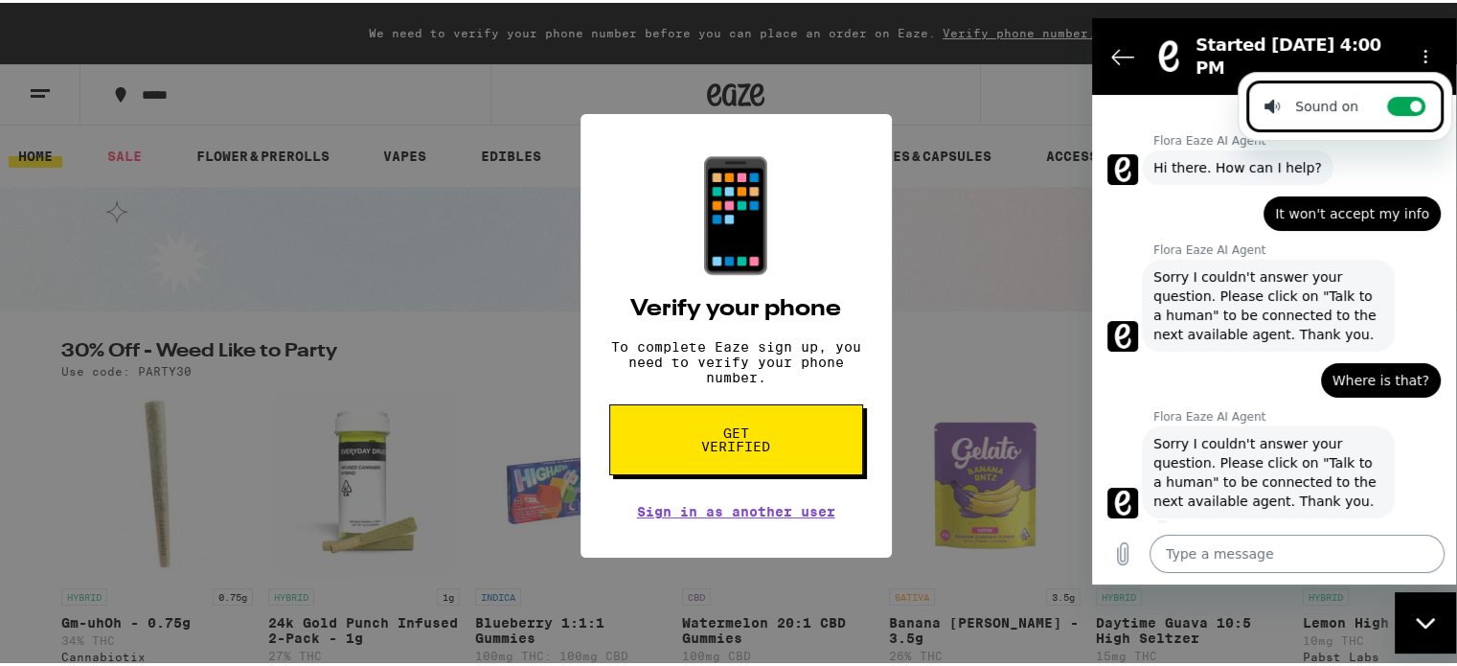
click at [1165, 558] on textarea at bounding box center [1297, 554] width 295 height 38
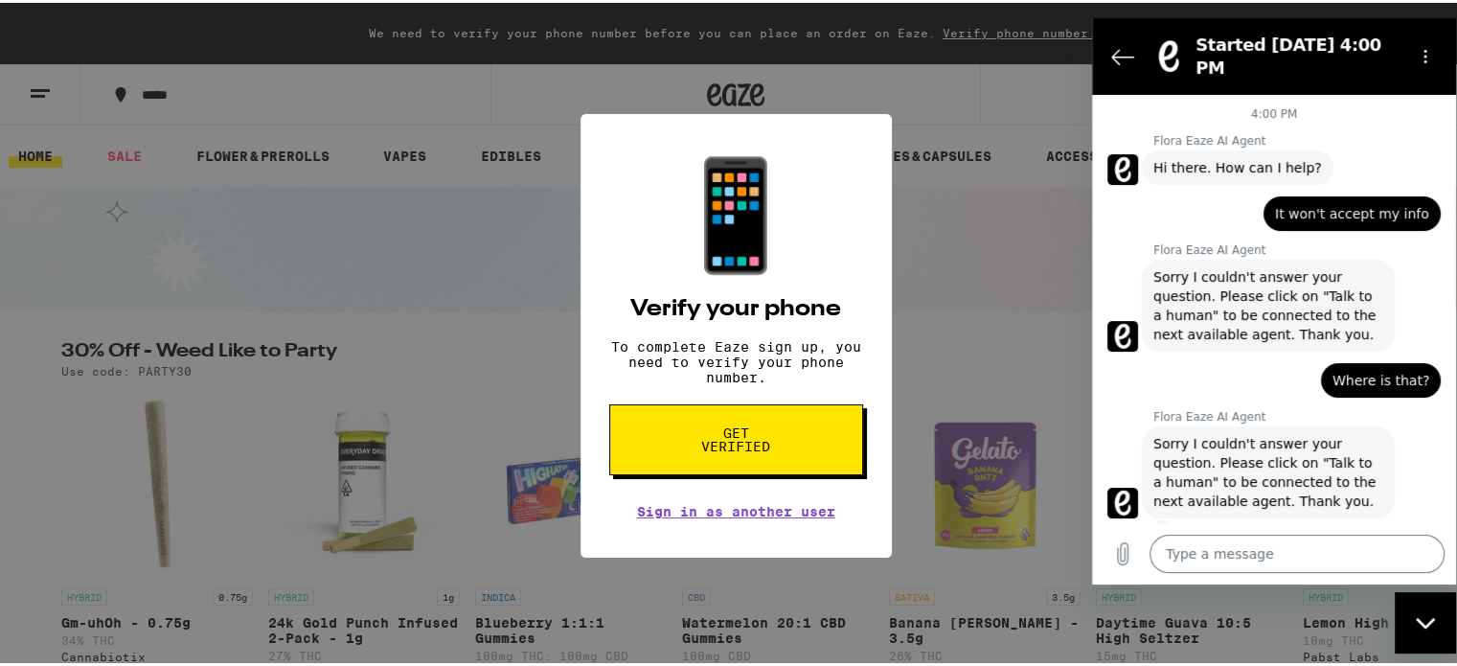
drag, startPoint x: 1012, startPoint y: 276, endPoint x: 966, endPoint y: 203, distance: 86.1
click at [966, 203] on div "📱 Verify your phone To complete Eaze sign up, you need to verify your phone num…" at bounding box center [736, 333] width 1472 height 666
click at [1396, 133] on p "Flora Eaze AI Agent" at bounding box center [1305, 140] width 303 height 15
click at [1425, 50] on circle "Options menu" at bounding box center [1426, 51] width 3 height 3
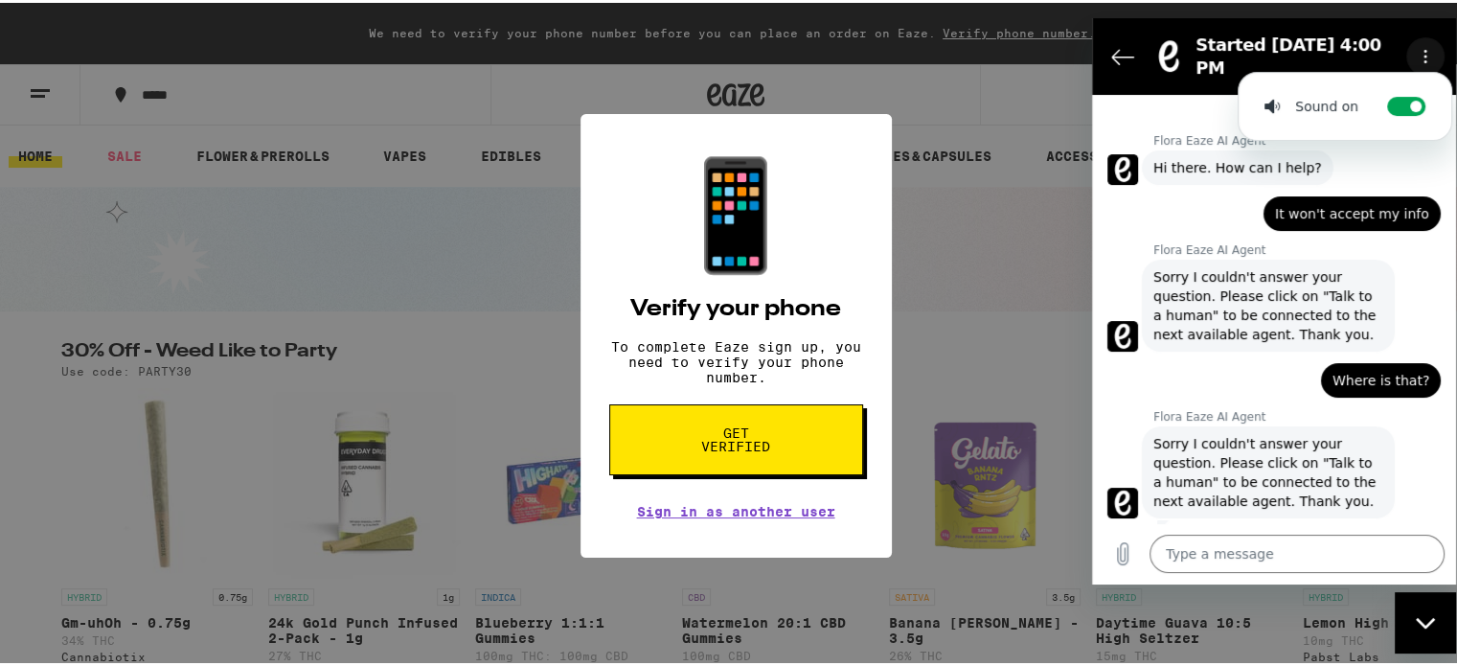
click at [1426, 50] on circle "Options menu" at bounding box center [1426, 51] width 3 height 3
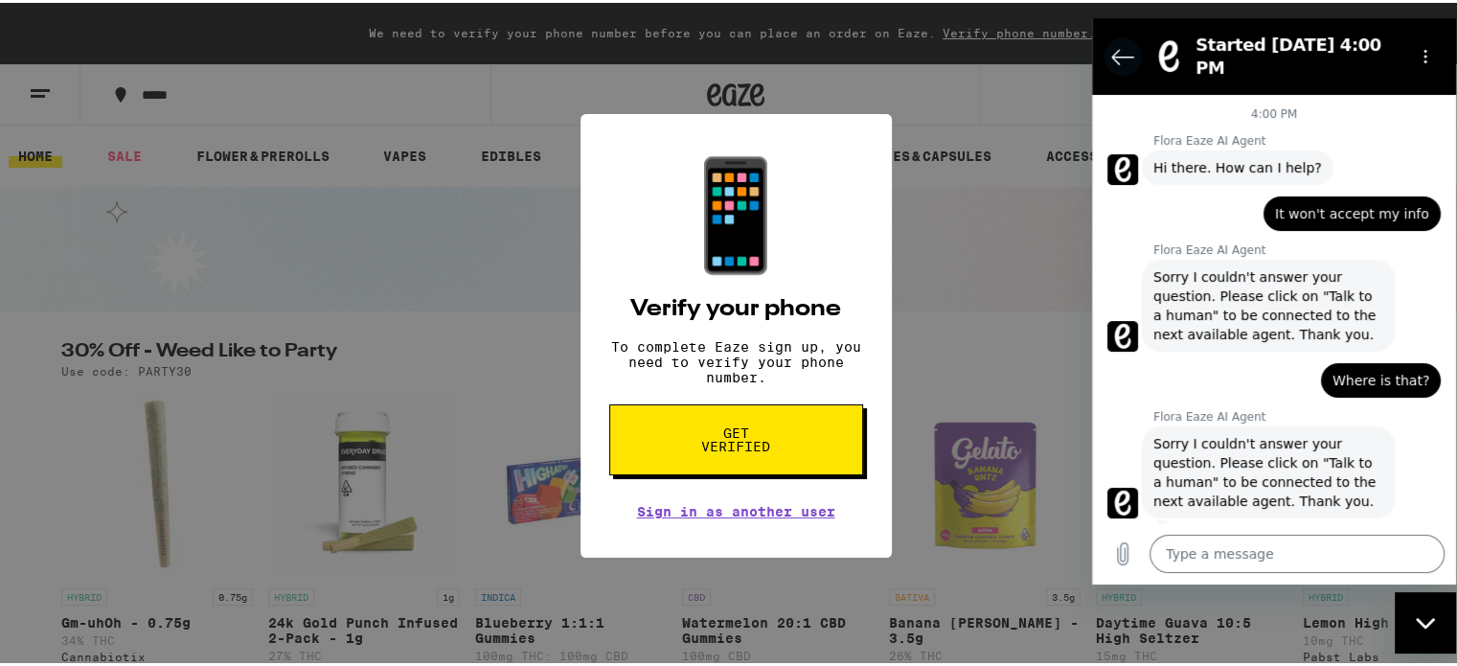
click at [1119, 45] on icon "Back to the conversation list" at bounding box center [1122, 56] width 23 height 23
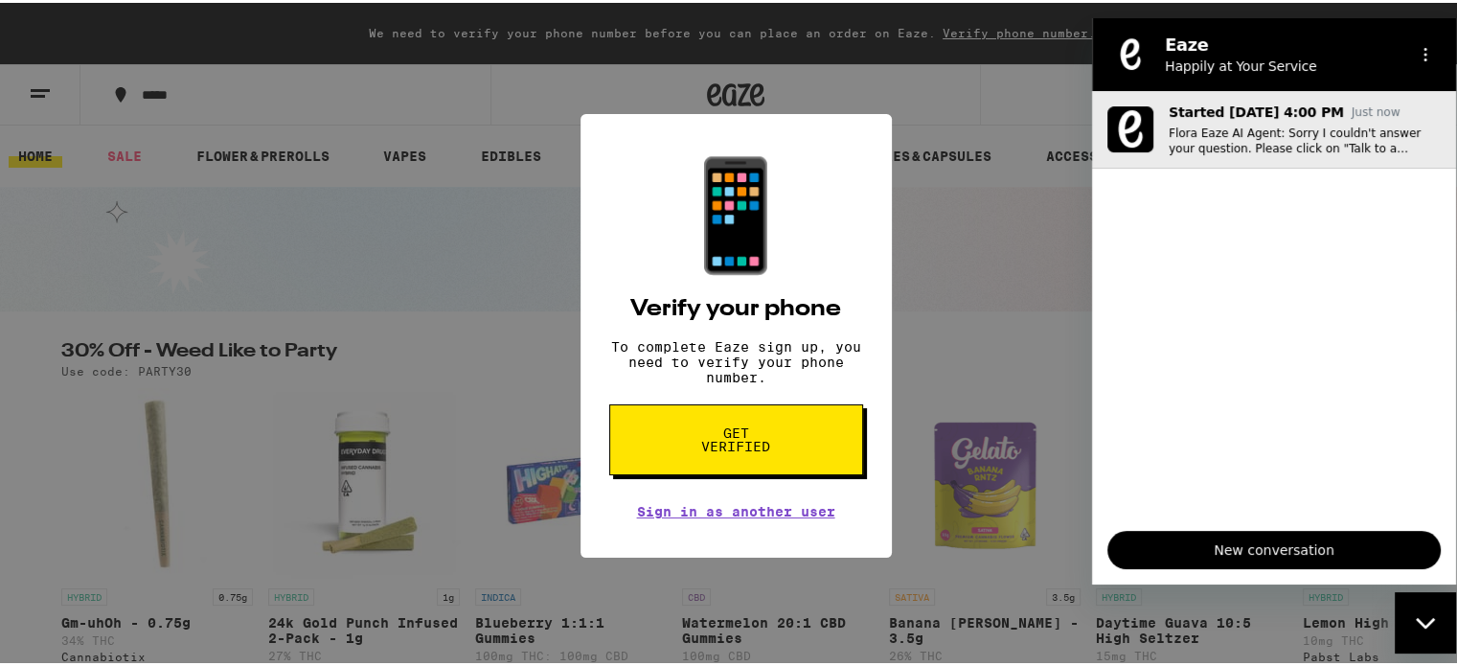
click at [1335, 144] on p "Flora Eaze AI Agent: Sorry I couldn't answer your question. Please click on "Ta…" at bounding box center [1305, 141] width 272 height 31
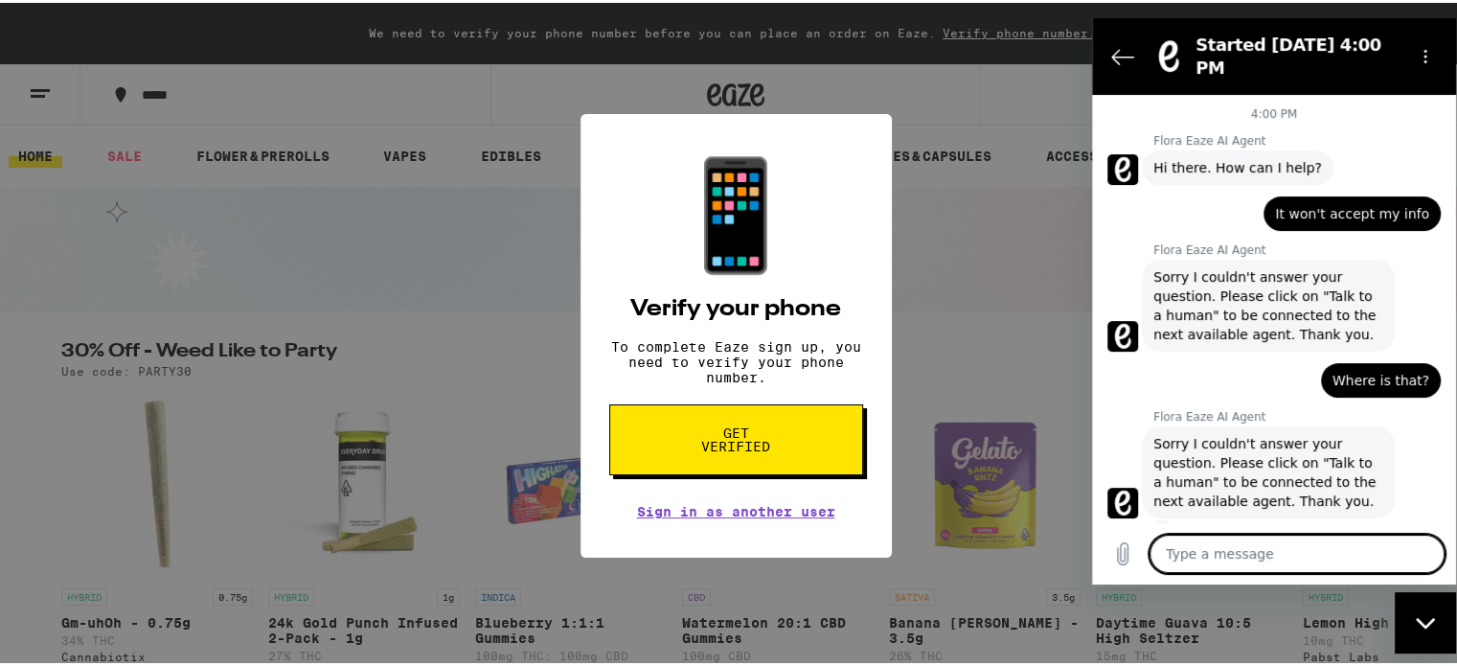
scroll to position [1, 0]
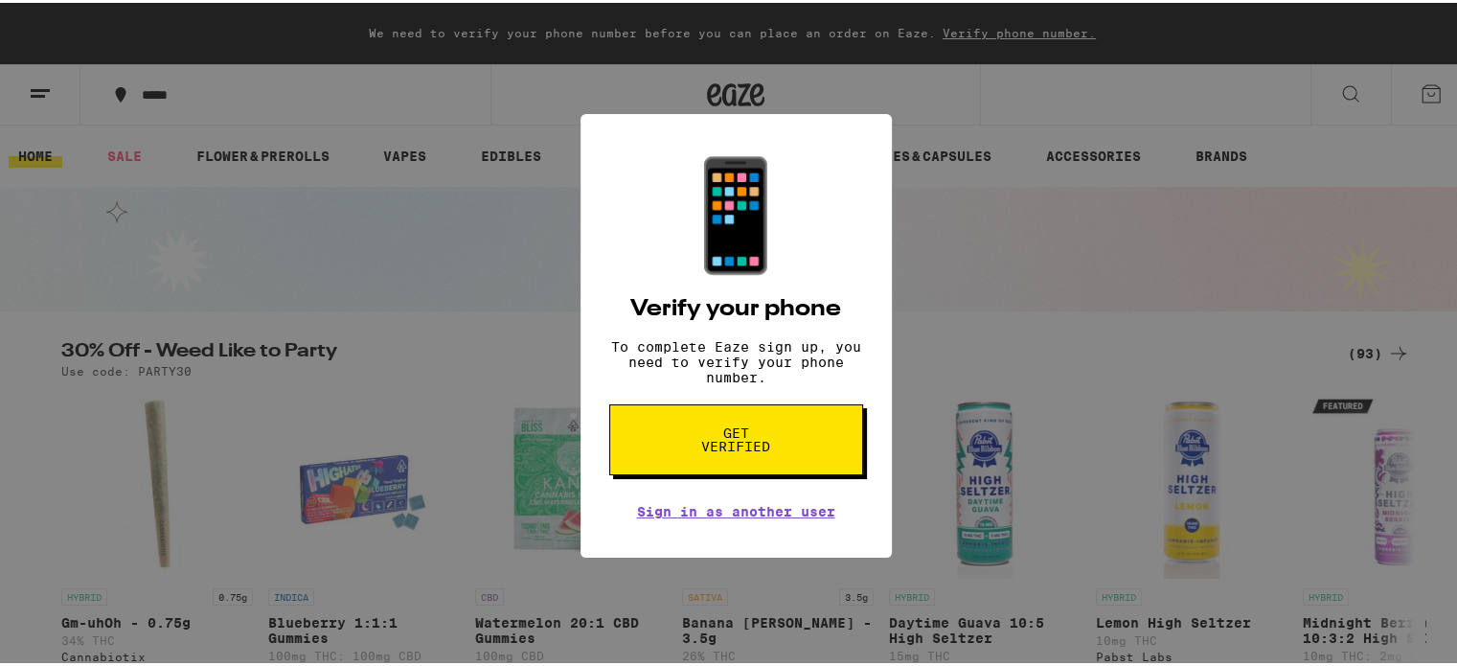
click at [1346, 76] on div "📱 Verify your phone To complete Eaze sign up, you need to verify your phone num…" at bounding box center [736, 333] width 1472 height 666
click at [1419, 84] on div "📱 Verify your phone To complete Eaze sign up, you need to verify your phone num…" at bounding box center [736, 333] width 1472 height 666
click at [974, 22] on div "📱 Verify your phone To complete Eaze sign up, you need to verify your phone num…" at bounding box center [736, 333] width 1472 height 666
click at [737, 436] on span "Get verified" at bounding box center [736, 436] width 99 height 27
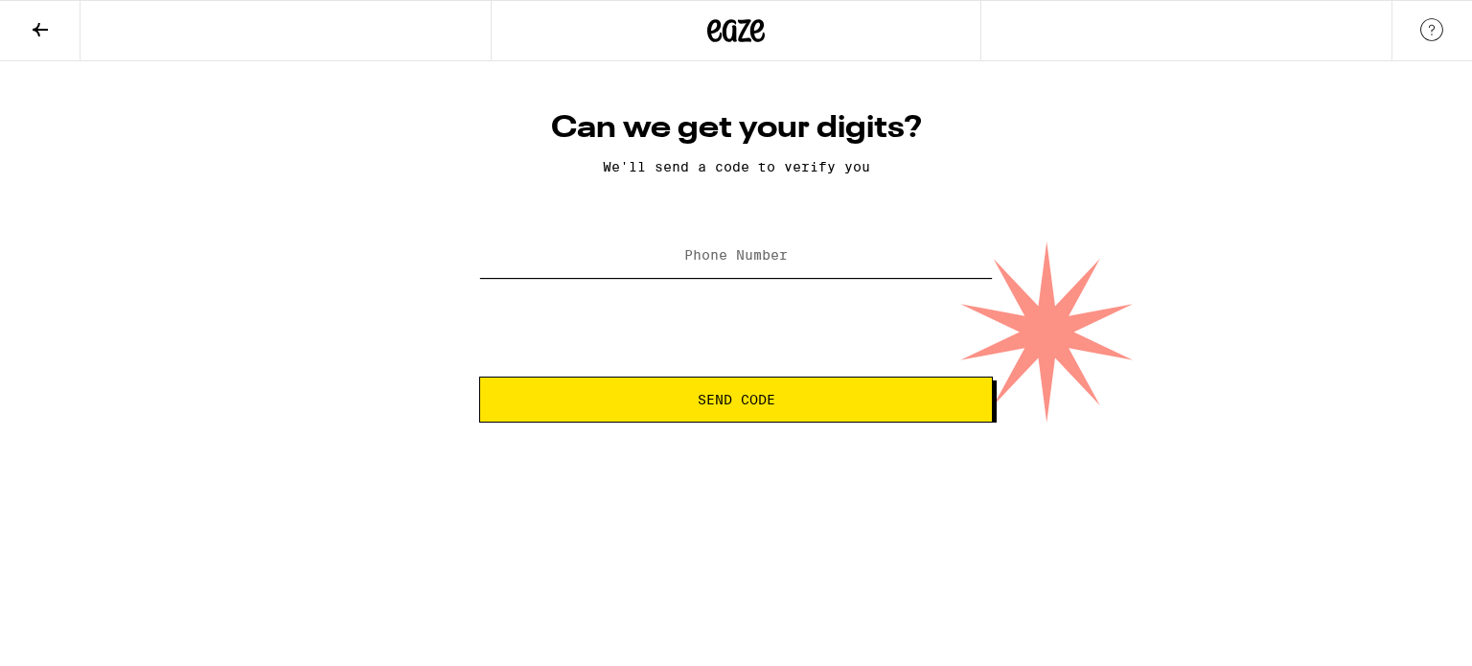
click at [737, 238] on input "Phone Number" at bounding box center [736, 256] width 514 height 43
type input "(916) 340-4751"
click at [661, 400] on span "Send Code" at bounding box center [735, 399] width 481 height 13
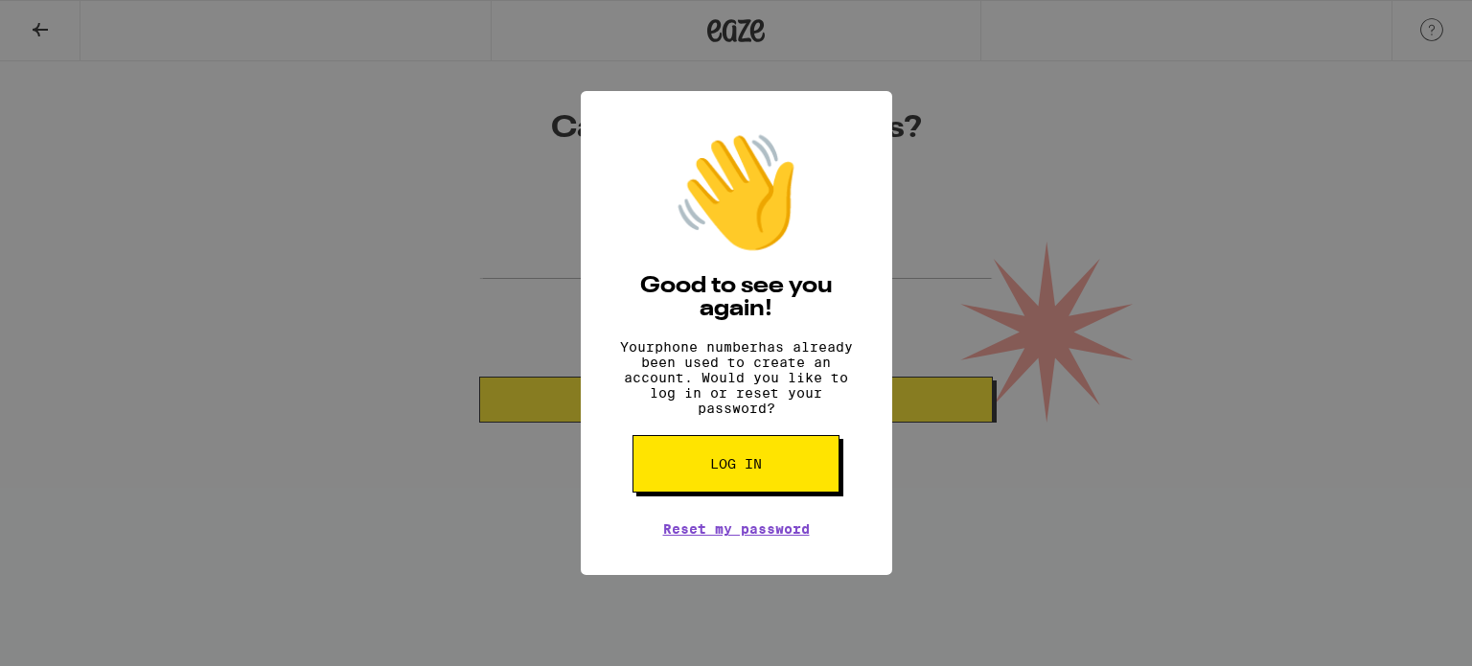
click at [703, 463] on button "Log in" at bounding box center [735, 463] width 207 height 57
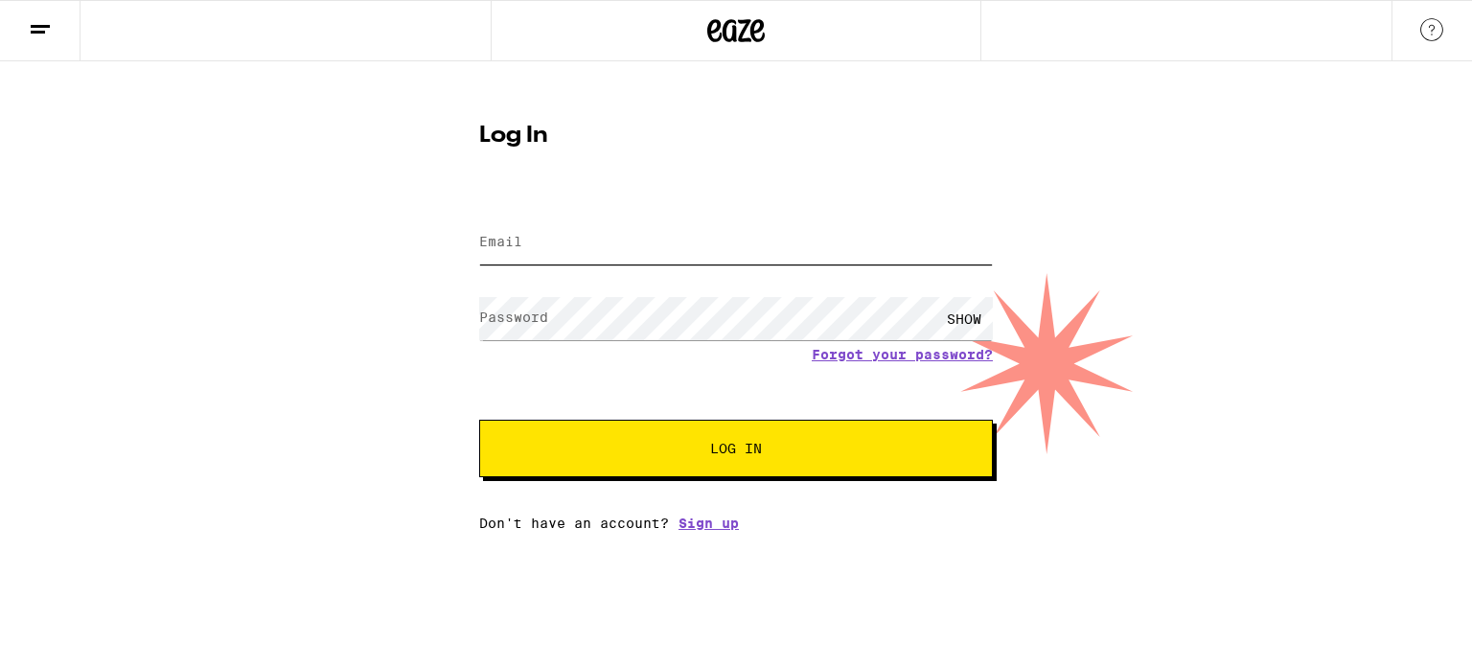
click at [690, 242] on input "Email" at bounding box center [736, 242] width 514 height 43
type input "kerichoate@gmail.com"
click at [679, 449] on span "Log In" at bounding box center [736, 448] width 358 height 13
